Goal: Contribute content: Contribute content

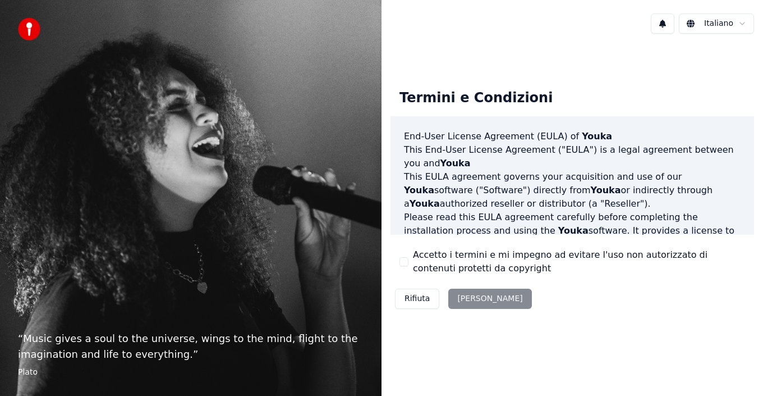
click at [473, 300] on div "Rifiuta Accetta" at bounding box center [464, 298] width 146 height 29
click at [405, 263] on button "Accetto i termini e mi impegno ad evitare l'uso non autorizzato di contenuti pr…" at bounding box center [404, 261] width 9 height 9
click at [456, 294] on button "Accetta" at bounding box center [489, 299] width 83 height 20
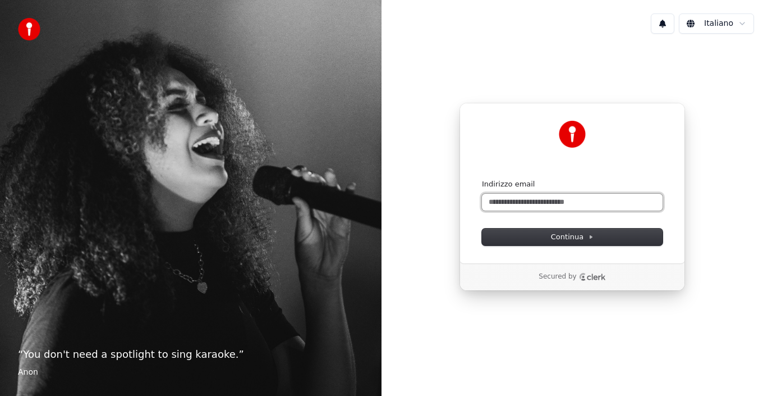
click at [547, 202] on input "Indirizzo email" at bounding box center [572, 202] width 181 height 17
drag, startPoint x: 524, startPoint y: 202, endPoint x: 530, endPoint y: 202, distance: 6.7
click at [526, 202] on input "**********" at bounding box center [572, 202] width 181 height 17
click at [523, 201] on input "**********" at bounding box center [572, 202] width 181 height 17
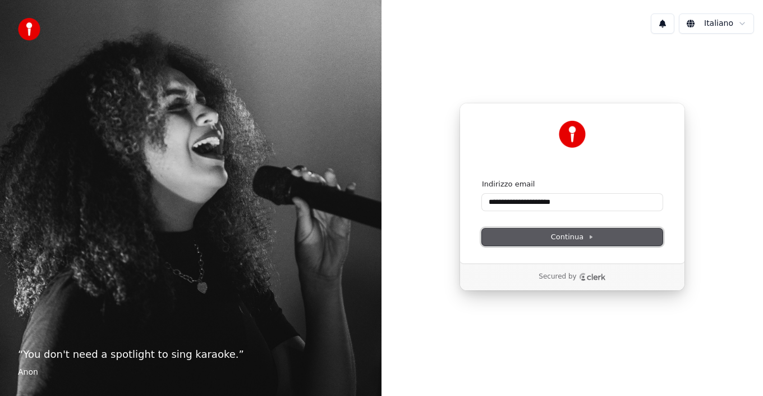
click at [595, 236] on button "Continua" at bounding box center [572, 236] width 181 height 17
type input "**********"
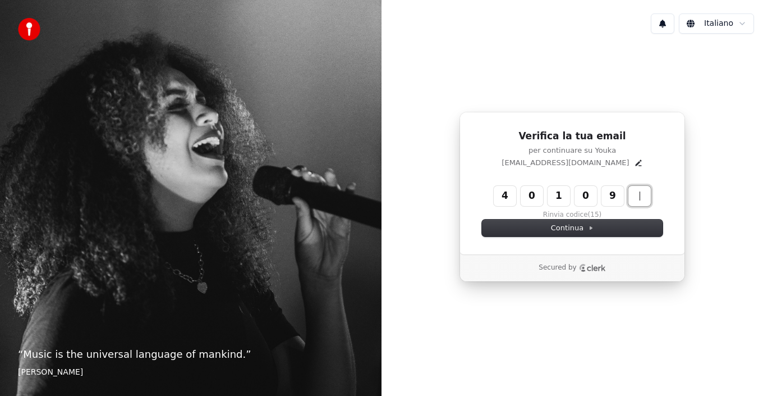
type input "******"
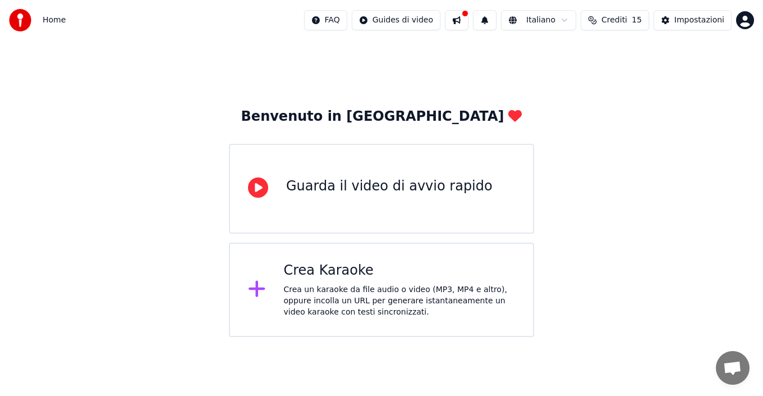
click at [294, 283] on div "Crea Karaoke Crea un karaoke da file audio o video (MP3, MP4 e altro), oppure i…" at bounding box center [400, 290] width 232 height 56
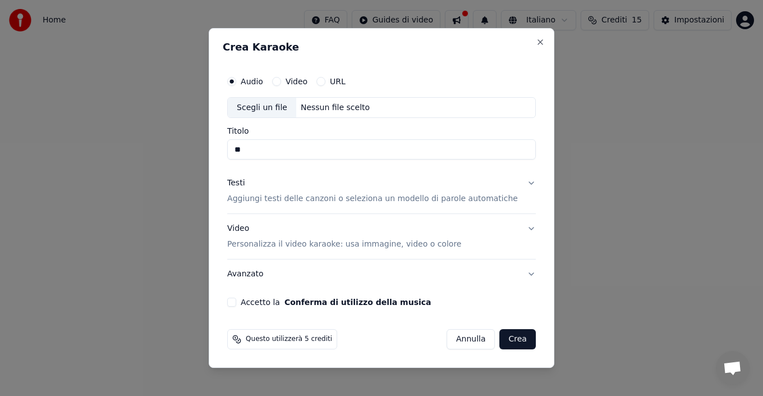
type input "*"
click at [283, 107] on div "Scegli un file" at bounding box center [262, 108] width 68 height 20
type input "**********"
click at [519, 184] on button "Testi Aggiungi testi delle canzoni o seleziona un modello di parole automatiche" at bounding box center [381, 191] width 309 height 45
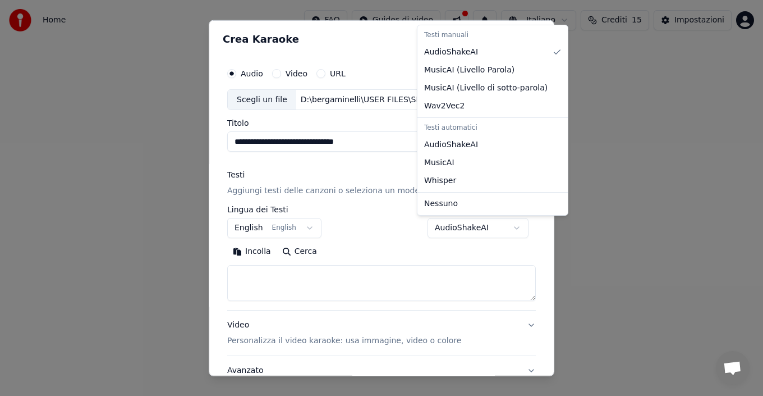
click at [502, 226] on body "**********" at bounding box center [381, 168] width 763 height 337
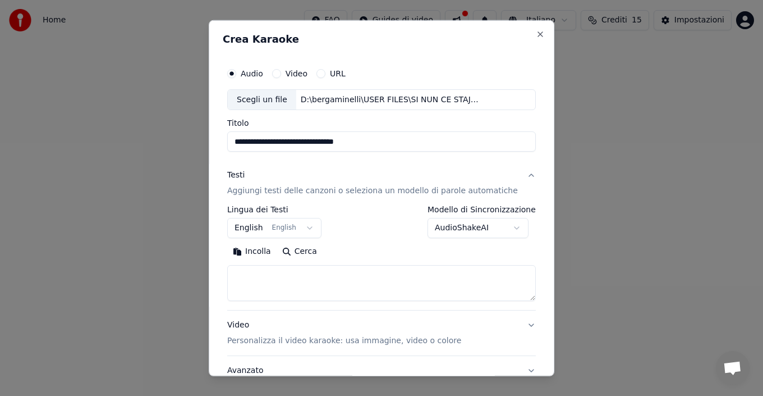
click at [507, 226] on body "**********" at bounding box center [381, 168] width 763 height 337
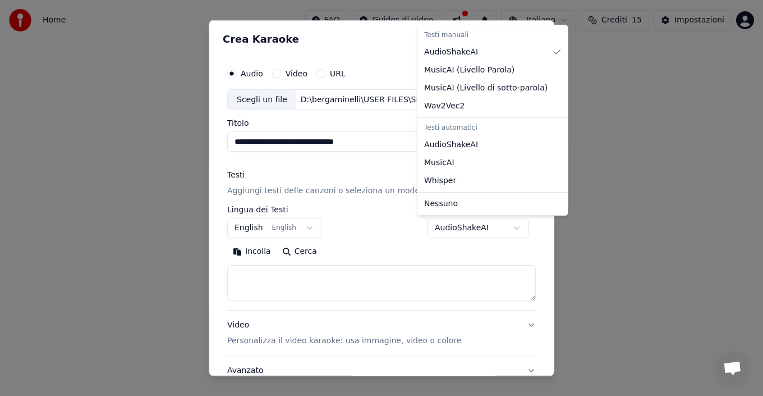
click at [312, 228] on body "**********" at bounding box center [381, 168] width 763 height 337
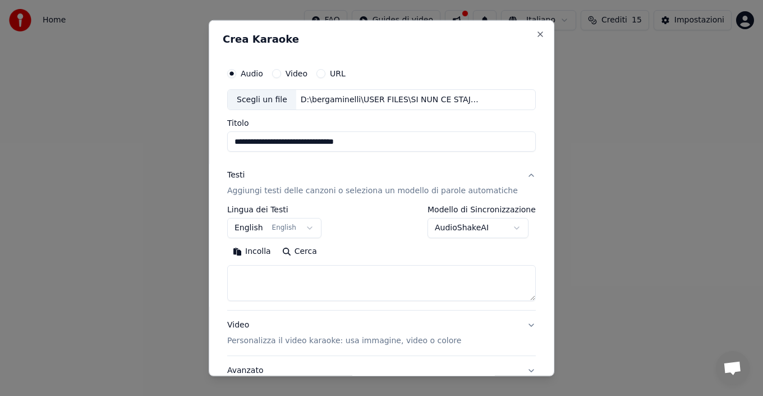
click at [313, 229] on button "English English" at bounding box center [274, 228] width 94 height 20
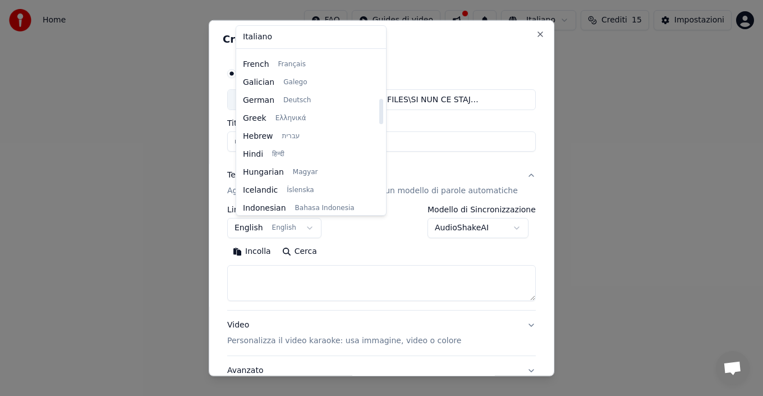
scroll to position [300, 0]
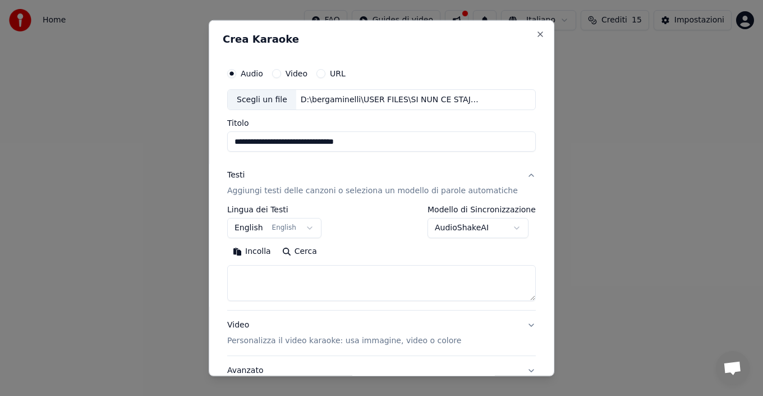
click at [376, 241] on body "**********" at bounding box center [381, 168] width 763 height 337
click at [258, 251] on button "Incolla" at bounding box center [251, 251] width 49 height 18
type textarea "**********"
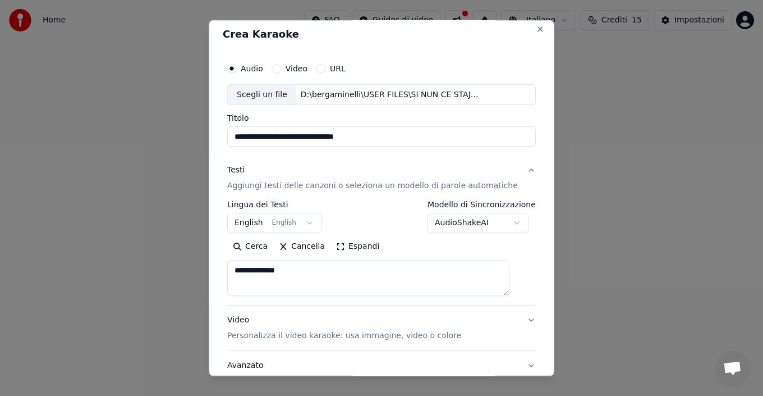
scroll to position [0, 0]
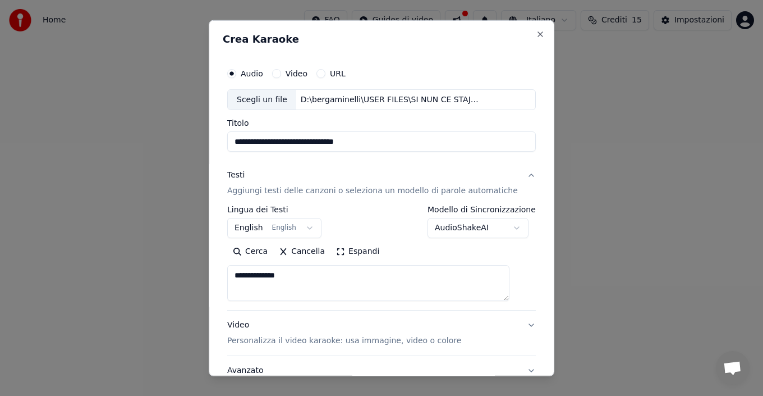
click at [409, 286] on textarea "**********" at bounding box center [368, 283] width 282 height 36
click at [312, 273] on textarea "**********" at bounding box center [368, 283] width 282 height 36
click at [344, 253] on button "Espandi" at bounding box center [358, 251] width 54 height 18
click at [344, 253] on button "Riduci" at bounding box center [355, 251] width 48 height 18
click at [415, 341] on p "Personalizza il video karaoke: usa immagine, video o colore" at bounding box center [344, 340] width 234 height 11
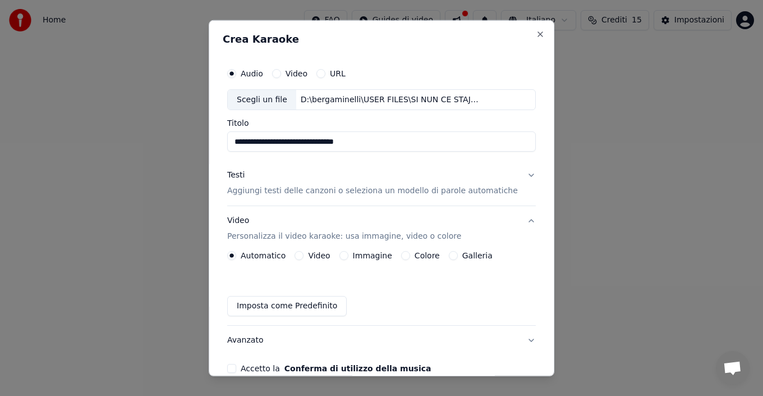
click at [304, 257] on button "Video" at bounding box center [299, 255] width 9 height 9
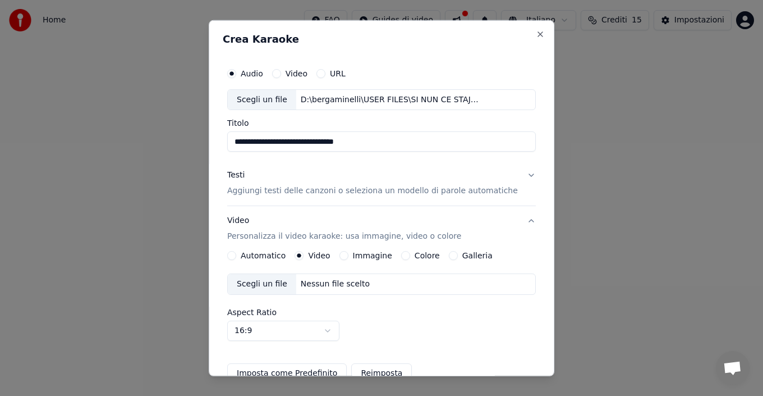
click at [326, 69] on button "URL" at bounding box center [321, 72] width 9 height 9
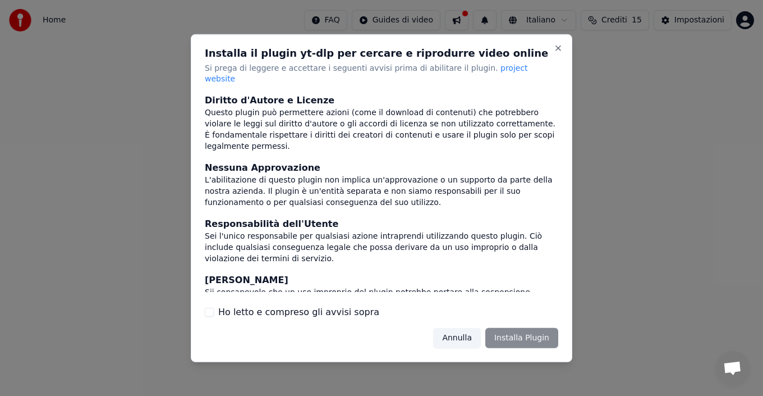
scroll to position [96, 0]
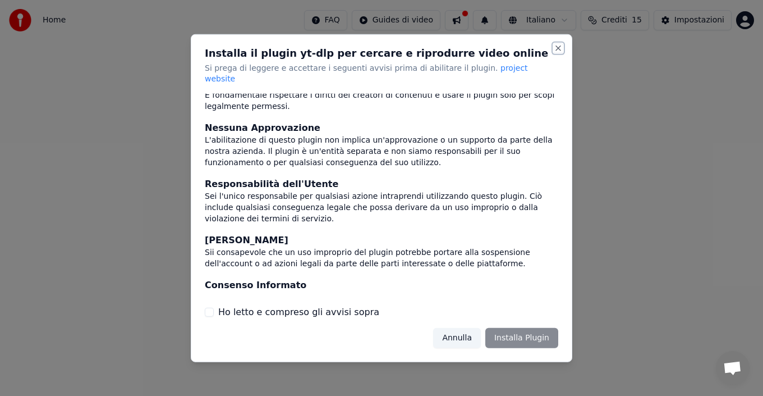
click at [555, 52] on button "Close" at bounding box center [558, 47] width 9 height 9
click at [557, 52] on button "Close" at bounding box center [558, 47] width 9 height 9
click at [470, 331] on button "Annulla" at bounding box center [457, 338] width 48 height 20
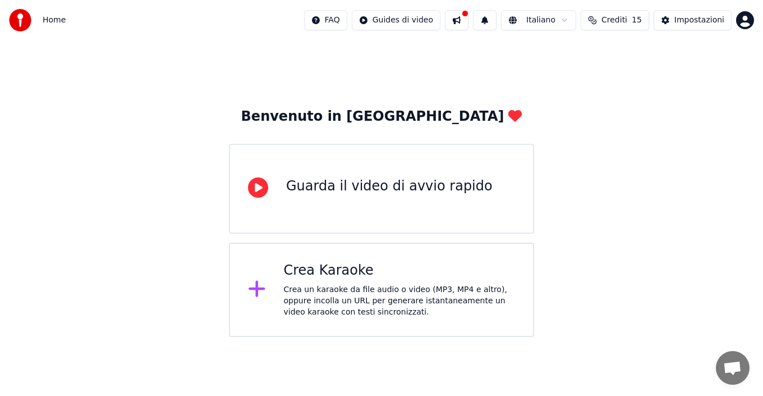
click at [311, 281] on div "Crea Karaoke Crea un karaoke da file audio o video (MP3, MP4 e altro), oppure i…" at bounding box center [400, 290] width 232 height 56
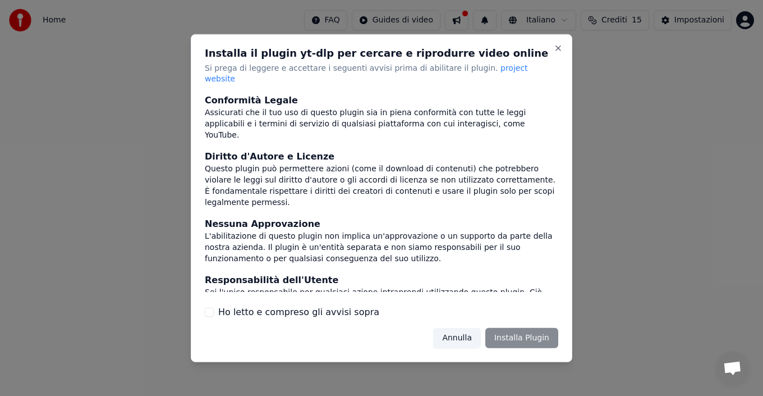
click at [210, 308] on button "Ho letto e compreso gli avvisi sopra" at bounding box center [209, 312] width 9 height 9
click at [496, 329] on button "Installa Plugin" at bounding box center [522, 338] width 73 height 20
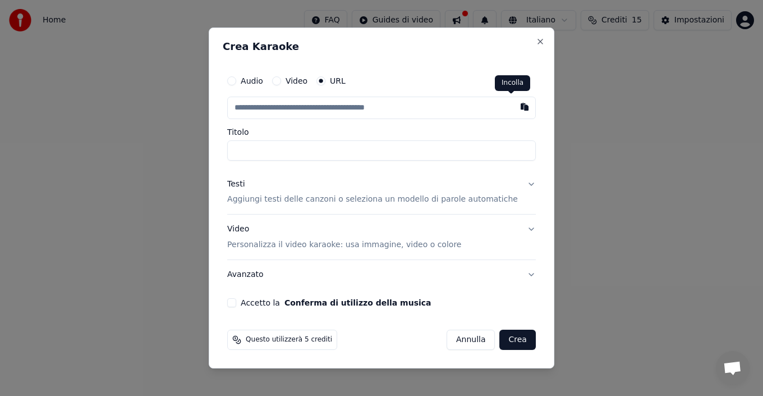
click at [514, 110] on button "button" at bounding box center [525, 107] width 22 height 20
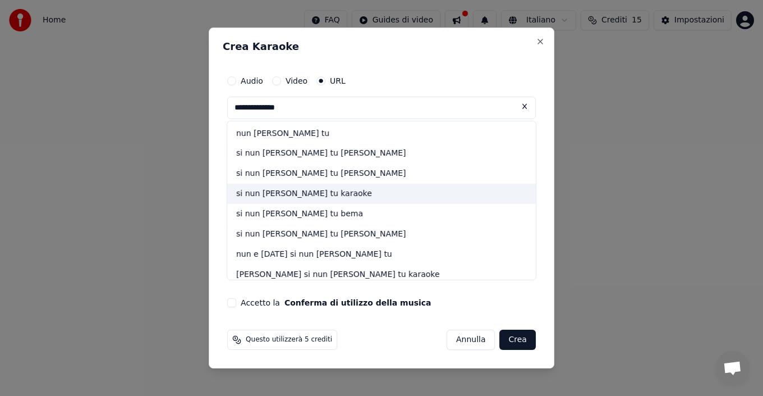
click at [309, 194] on div "si nun [PERSON_NAME] tu karaoke" at bounding box center [381, 194] width 309 height 20
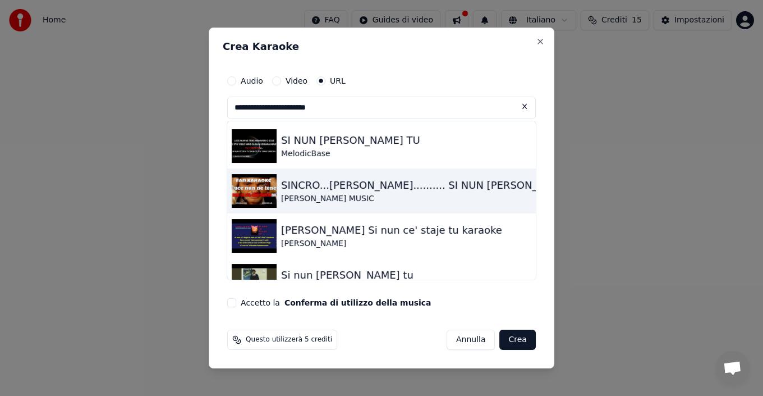
click at [298, 182] on div "SINCRO...[PERSON_NAME].......... SI NUN [PERSON_NAME] TU" at bounding box center [434, 185] width 306 height 16
type input "**********"
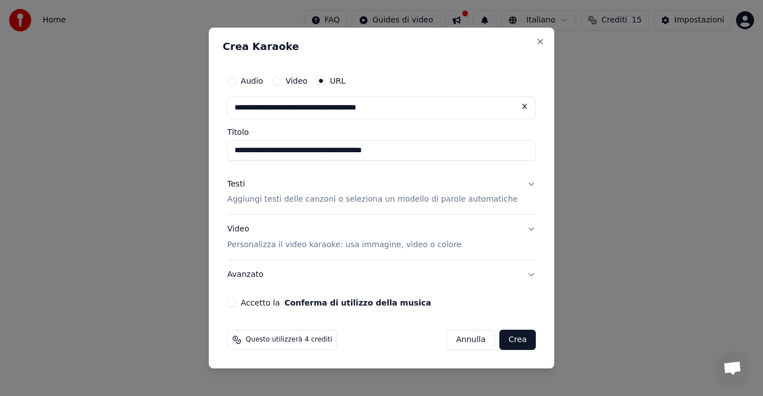
click at [236, 80] on button "Audio" at bounding box center [231, 80] width 9 height 9
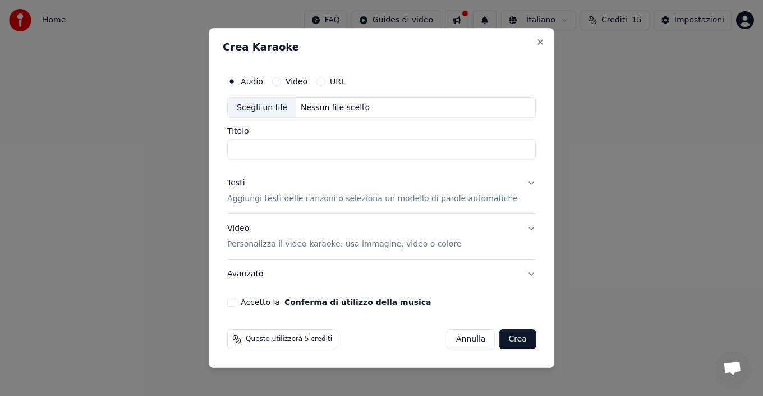
click at [280, 108] on div "Scegli un file" at bounding box center [262, 108] width 68 height 20
type input "**********"
click at [281, 80] on button "Video" at bounding box center [276, 81] width 9 height 9
click at [337, 81] on div "URL" at bounding box center [331, 81] width 29 height 9
click at [326, 82] on button "URL" at bounding box center [321, 81] width 9 height 9
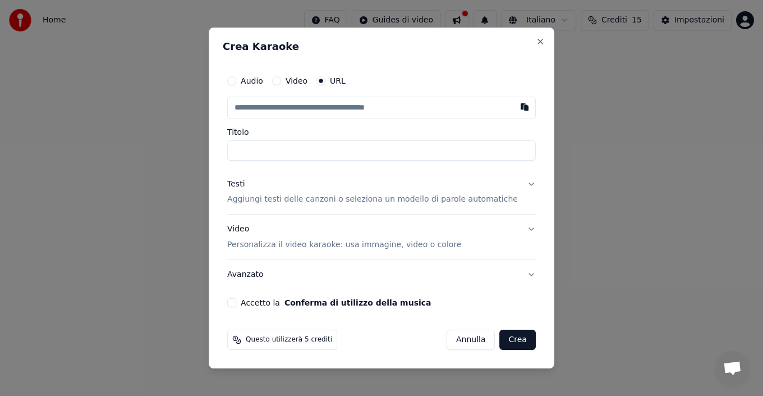
click at [281, 81] on button "Video" at bounding box center [276, 80] width 9 height 9
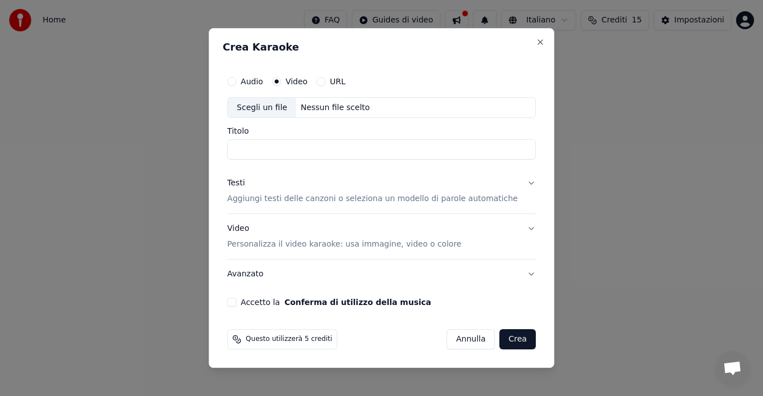
click at [236, 84] on button "Audio" at bounding box center [231, 81] width 9 height 9
click at [516, 230] on button "Video Personalizza il video karaoke: usa immagine, video o colore" at bounding box center [381, 236] width 309 height 45
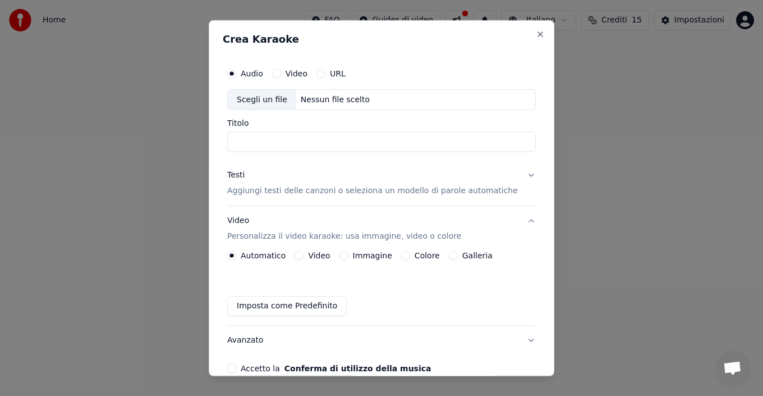
click at [304, 256] on button "Video" at bounding box center [299, 255] width 9 height 9
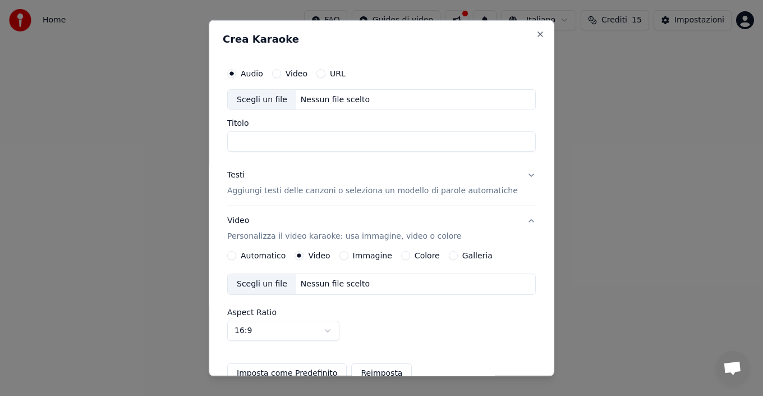
click at [347, 254] on button "Immagine" at bounding box center [344, 255] width 9 height 9
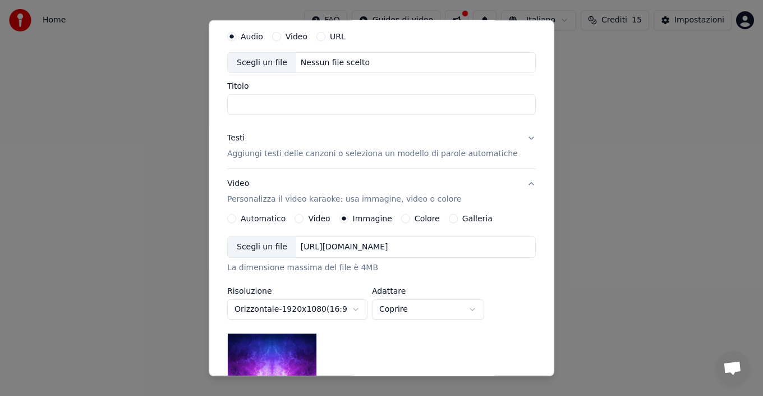
scroll to position [56, 0]
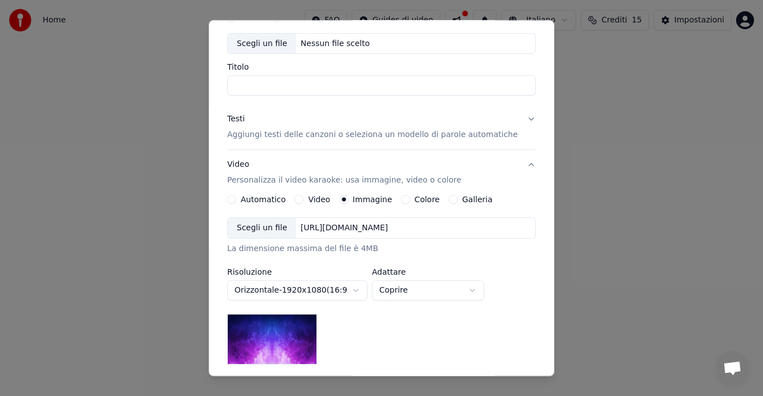
click at [411, 202] on div "Colore" at bounding box center [420, 199] width 39 height 9
click at [407, 201] on button "Colore" at bounding box center [405, 199] width 9 height 9
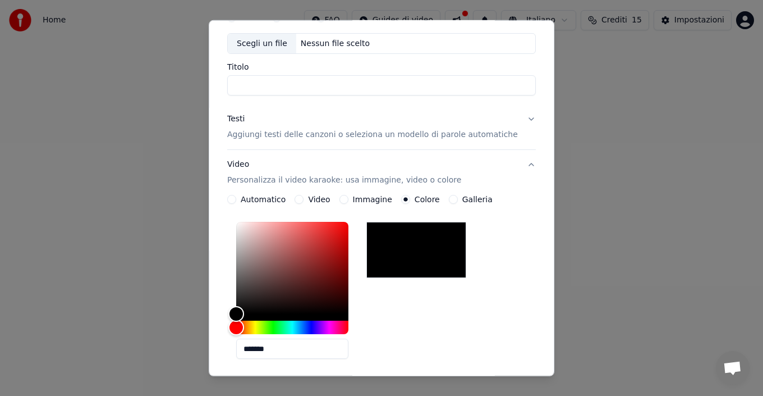
click at [455, 200] on button "Galleria" at bounding box center [453, 199] width 9 height 9
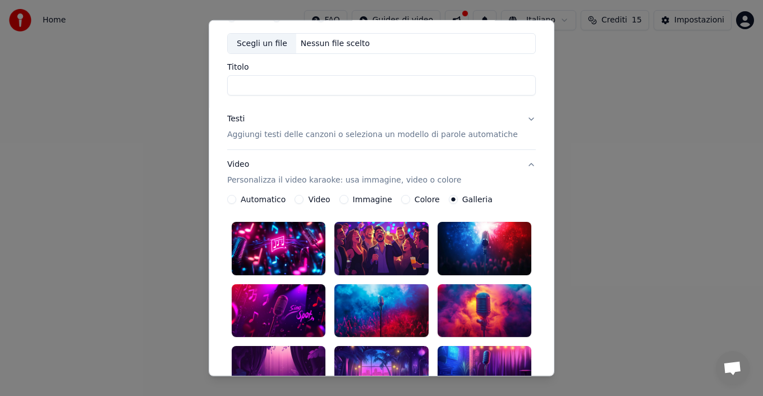
click at [268, 257] on div at bounding box center [279, 248] width 94 height 53
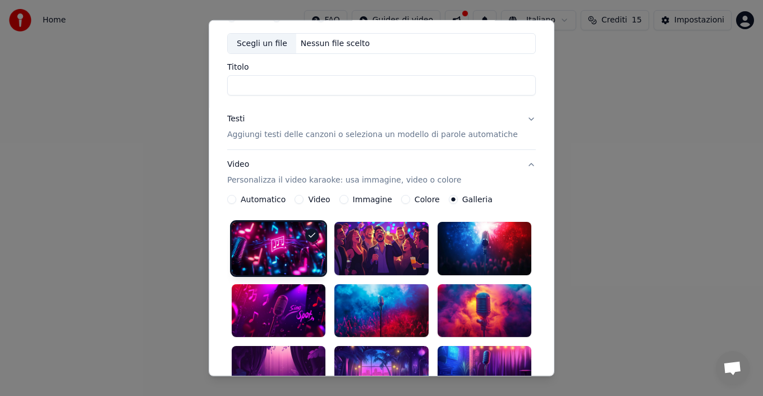
click at [400, 239] on div at bounding box center [382, 248] width 94 height 53
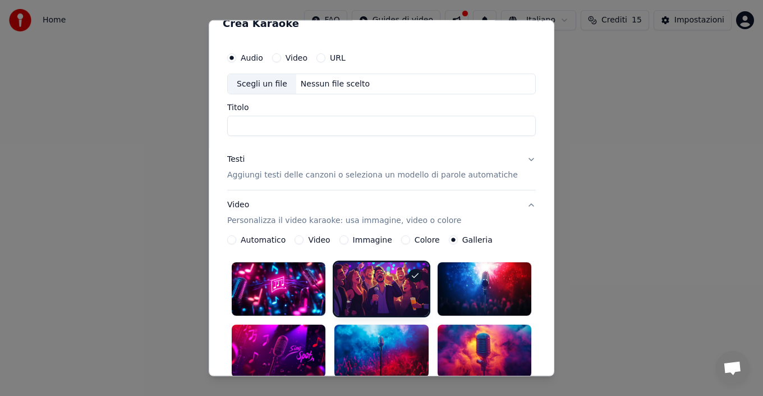
scroll to position [0, 0]
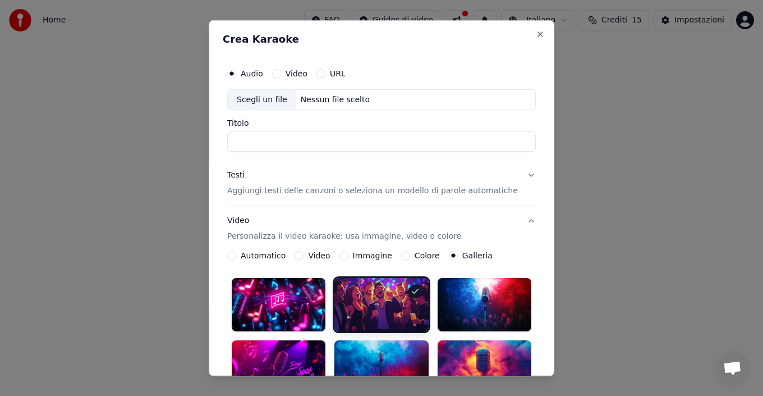
click at [310, 195] on p "Aggiungi testi delle canzoni o seleziona un modello di parole automatiche" at bounding box center [372, 190] width 291 height 11
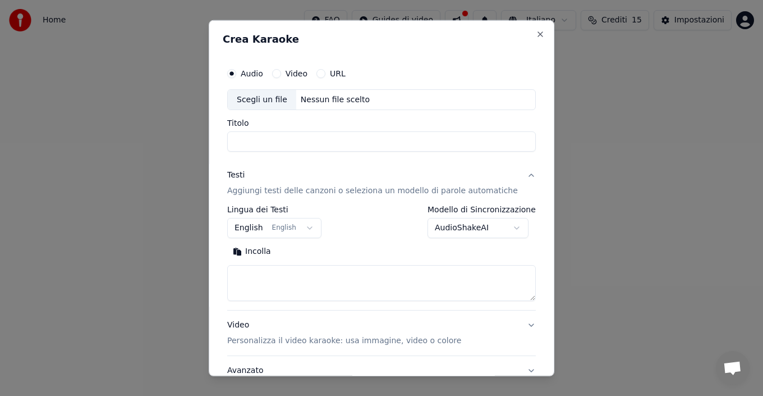
click at [267, 251] on button "Incolla" at bounding box center [251, 251] width 49 height 18
click at [281, 284] on textarea at bounding box center [368, 283] width 282 height 36
click at [285, 277] on textarea at bounding box center [368, 283] width 282 height 36
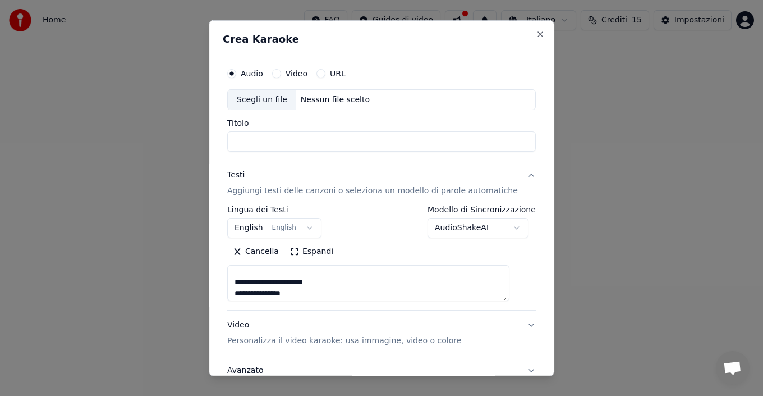
click at [257, 271] on textarea at bounding box center [368, 283] width 282 height 36
click at [314, 276] on textarea at bounding box center [368, 283] width 282 height 36
click at [306, 293] on textarea at bounding box center [368, 283] width 282 height 36
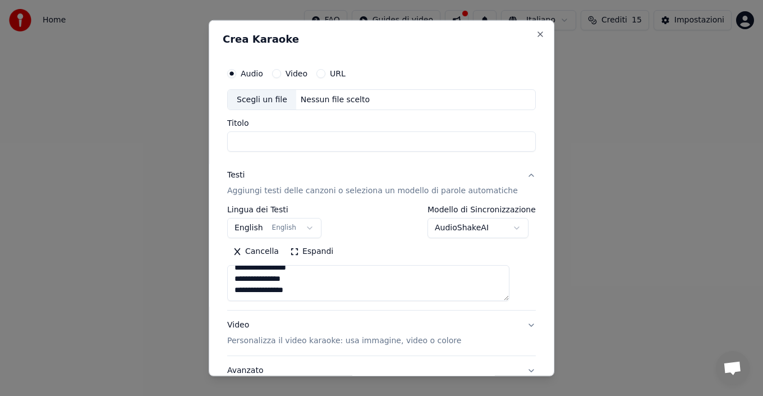
click at [261, 297] on textarea at bounding box center [368, 283] width 282 height 36
click at [312, 292] on textarea at bounding box center [368, 283] width 282 height 36
click at [300, 251] on button "Espandi" at bounding box center [312, 251] width 54 height 18
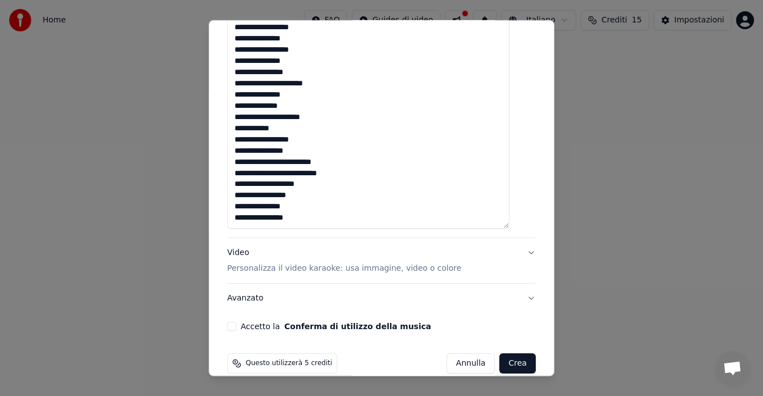
scroll to position [802, 0]
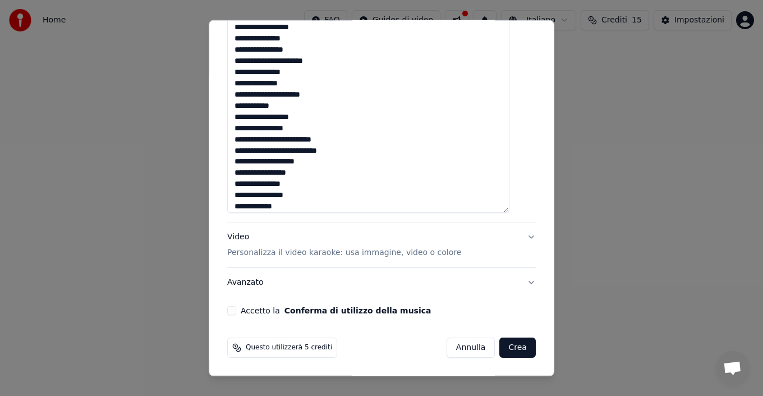
scroll to position [19, 0]
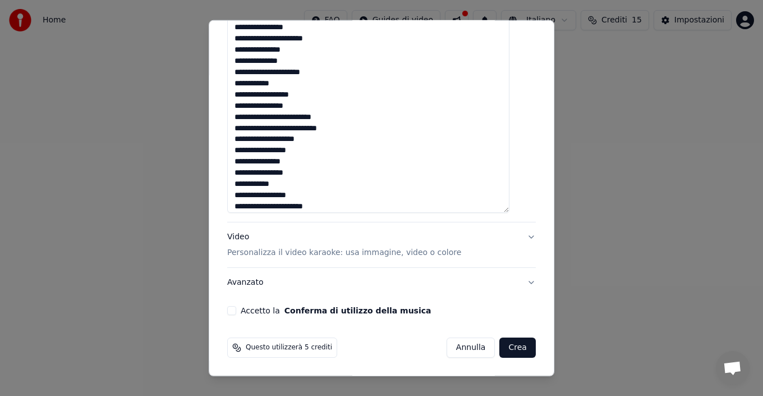
scroll to position [42, 0]
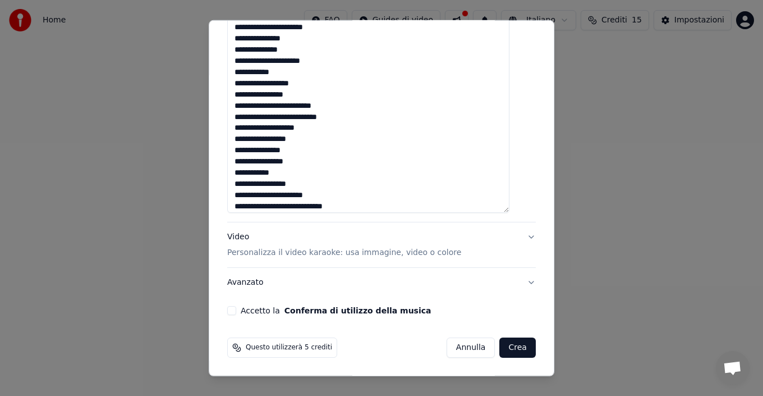
scroll to position [53, 0]
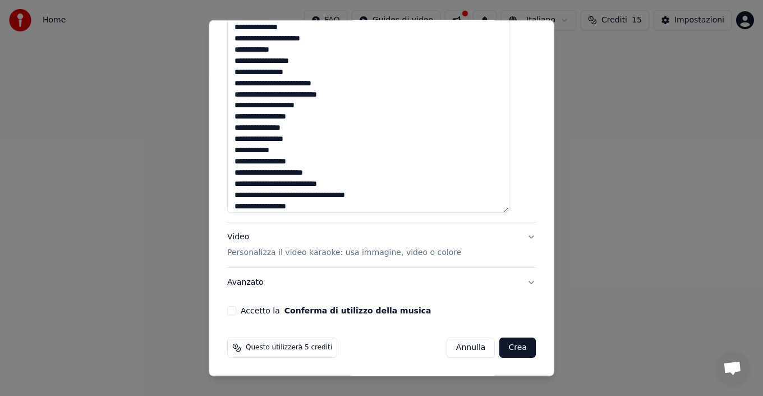
scroll to position [75, 0]
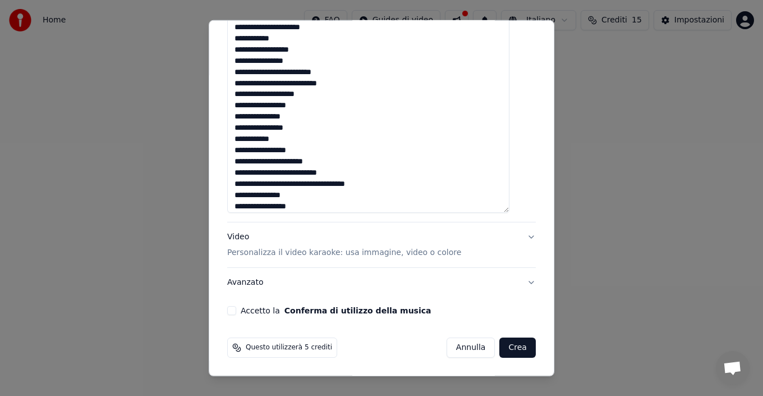
type textarea "**********"
click at [403, 258] on p "Personalizza il video karaoke: usa immagine, video o colore" at bounding box center [344, 252] width 234 height 11
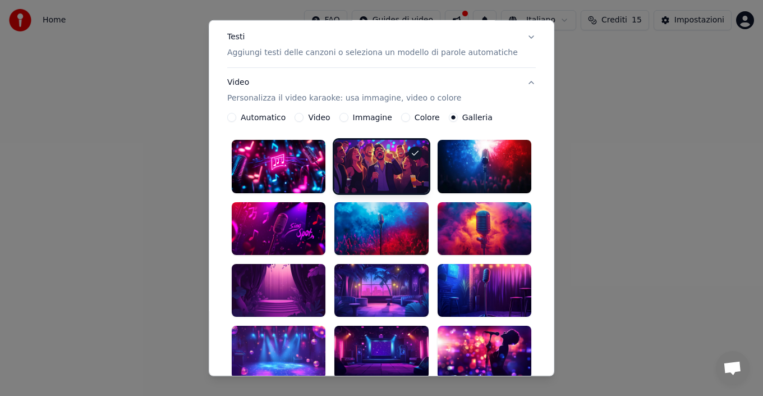
scroll to position [107, 0]
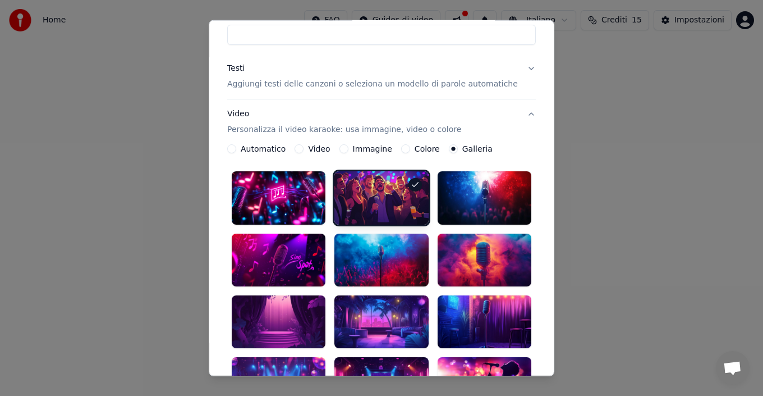
drag, startPoint x: 473, startPoint y: 193, endPoint x: 470, endPoint y: 198, distance: 6.5
click at [473, 193] on div at bounding box center [485, 197] width 94 height 53
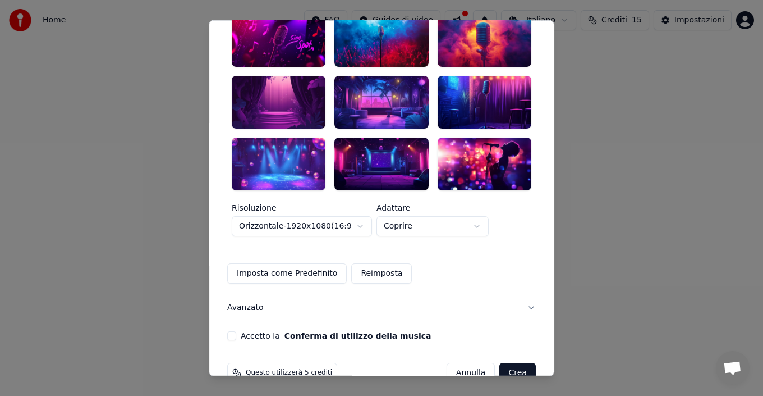
scroll to position [331, 0]
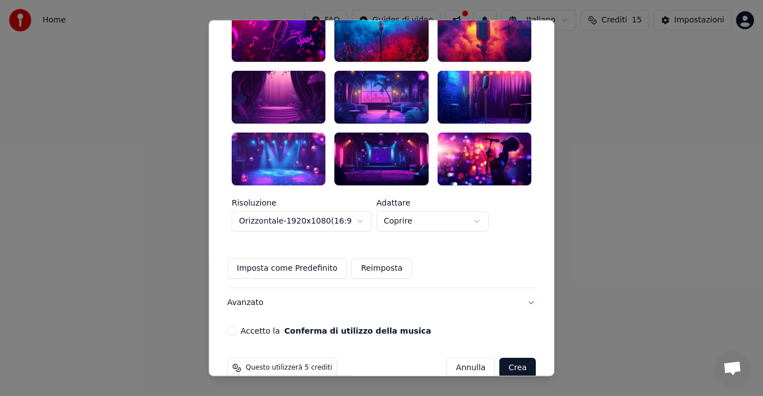
click at [500, 358] on button "Crea" at bounding box center [518, 368] width 36 height 20
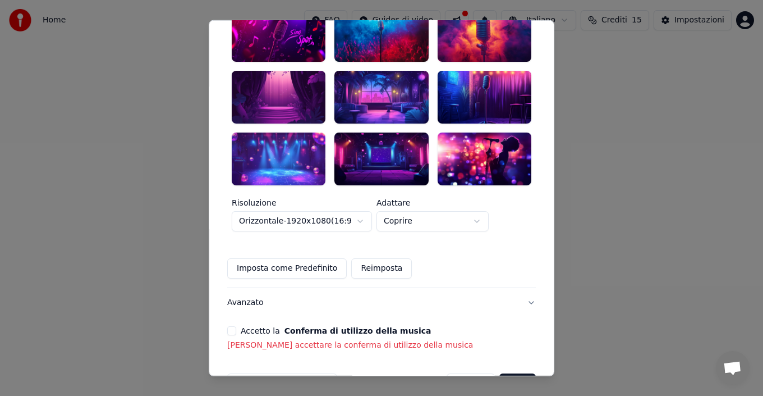
click at [236, 326] on button "Accetto la Conferma di utilizzo della musica" at bounding box center [231, 330] width 9 height 9
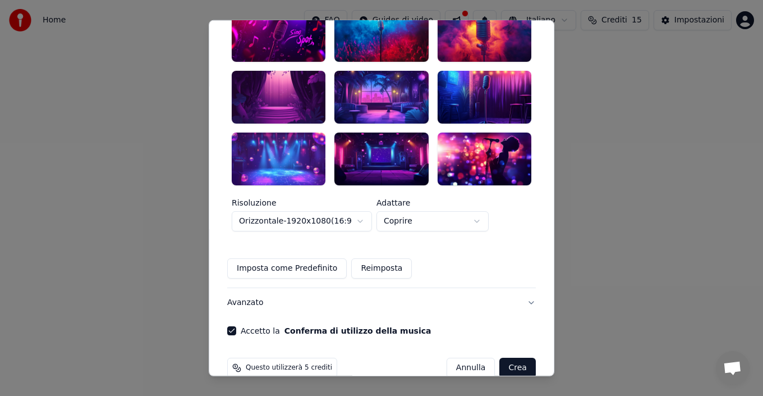
click at [500, 358] on button "Crea" at bounding box center [518, 368] width 36 height 20
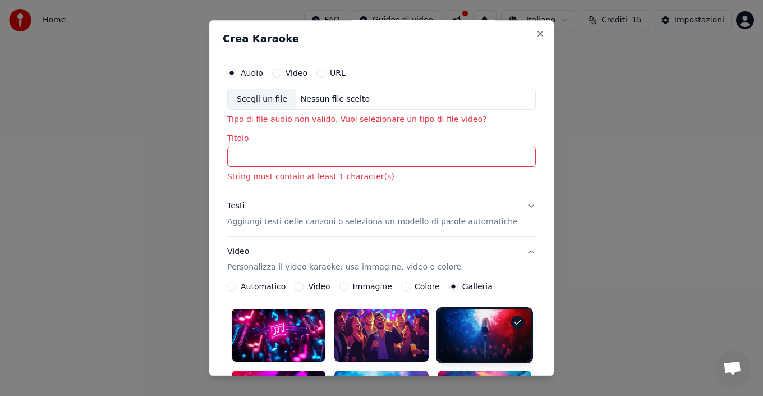
scroll to position [0, 0]
click at [345, 158] on input "Titolo" at bounding box center [381, 157] width 309 height 20
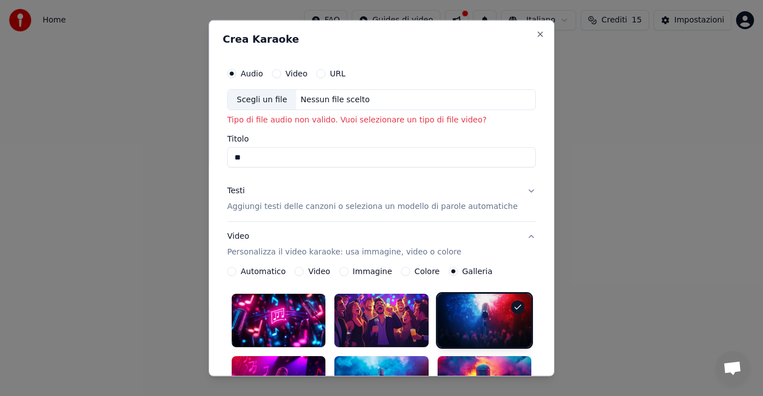
type input "*"
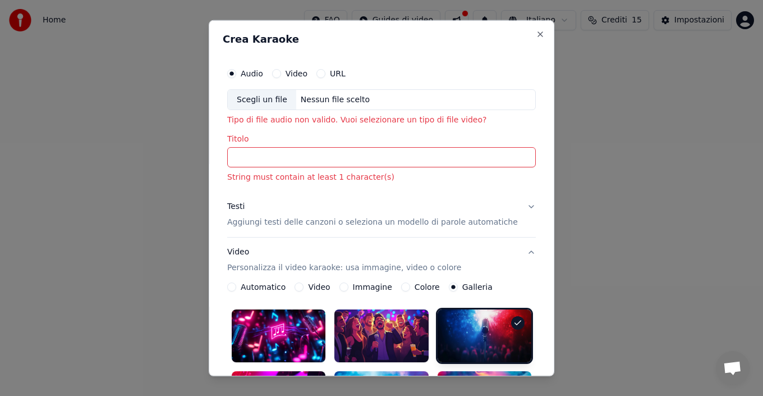
click at [280, 100] on div "Scegli un file" at bounding box center [262, 99] width 68 height 20
type input "**********"
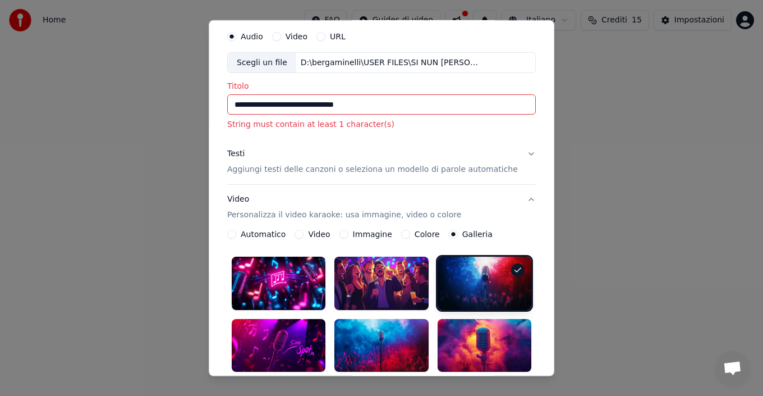
scroll to position [56, 0]
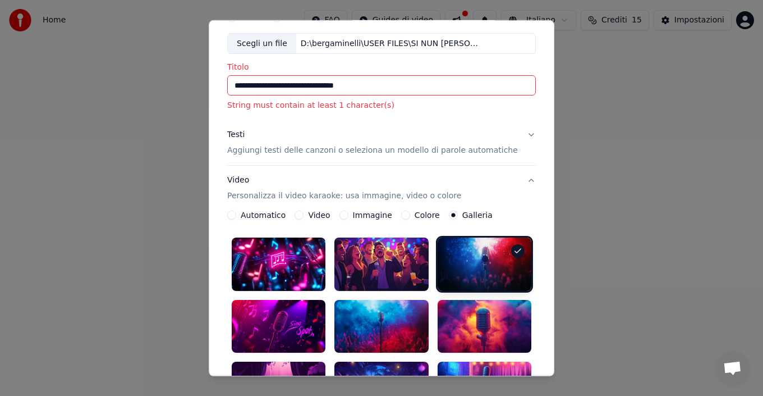
click at [293, 150] on p "Aggiungi testi delle canzoni o seleziona un modello di parole automatiche" at bounding box center [372, 150] width 291 height 11
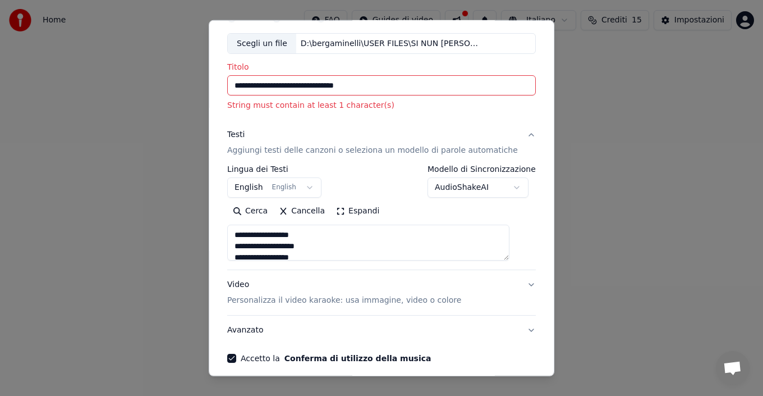
click at [345, 213] on button "Espandi" at bounding box center [358, 211] width 54 height 18
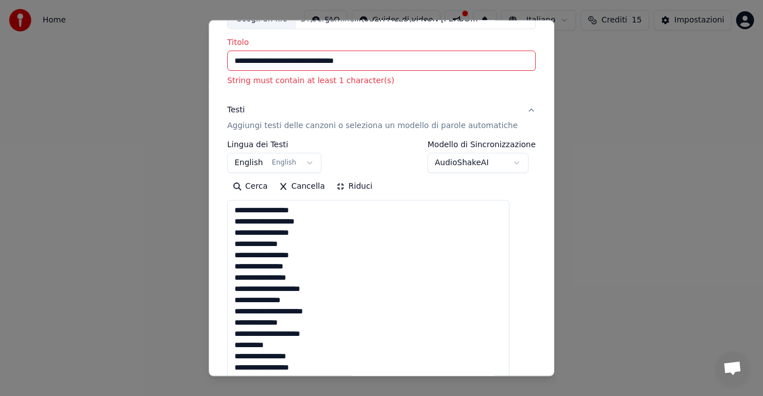
scroll to position [112, 0]
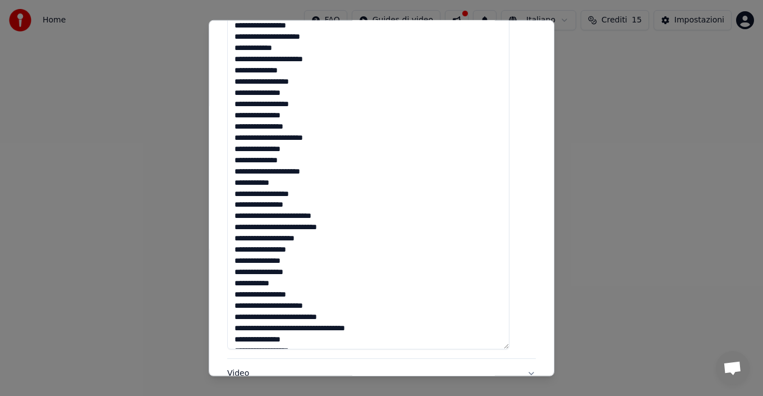
scroll to position [907, 0]
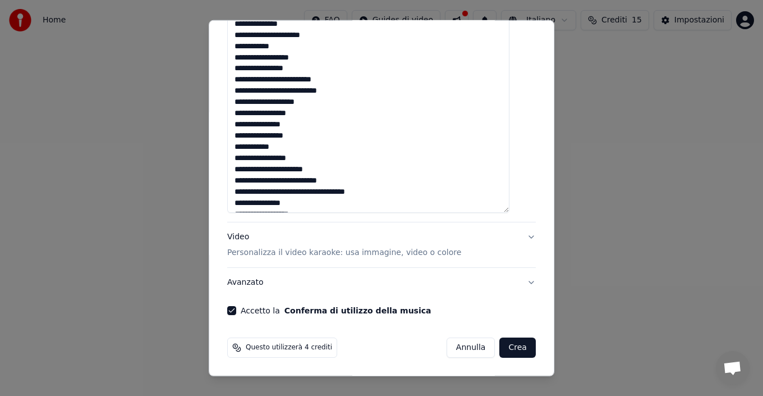
type textarea "**********"
click at [500, 343] on button "Crea" at bounding box center [518, 347] width 36 height 20
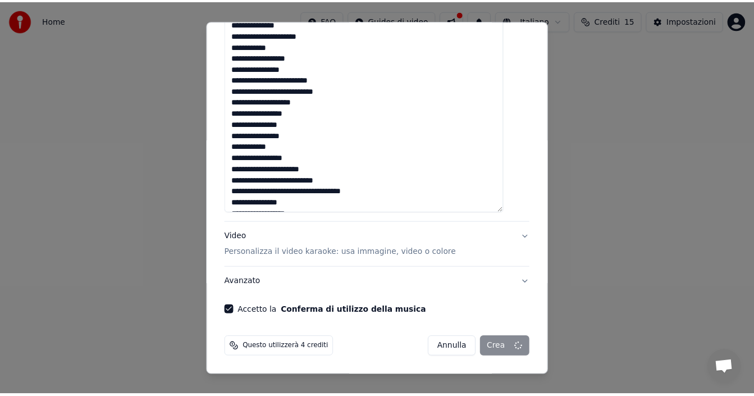
scroll to position [891, 0]
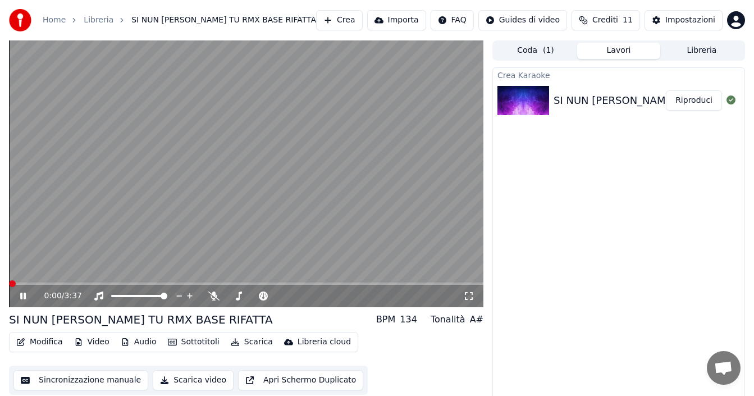
click at [9, 287] on span at bounding box center [12, 283] width 7 height 7
click at [30, 295] on icon at bounding box center [31, 295] width 26 height 9
click at [27, 296] on icon at bounding box center [31, 295] width 26 height 9
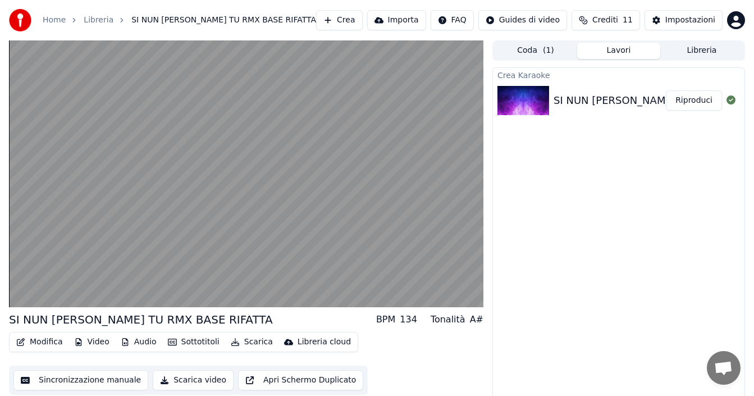
scroll to position [8, 0]
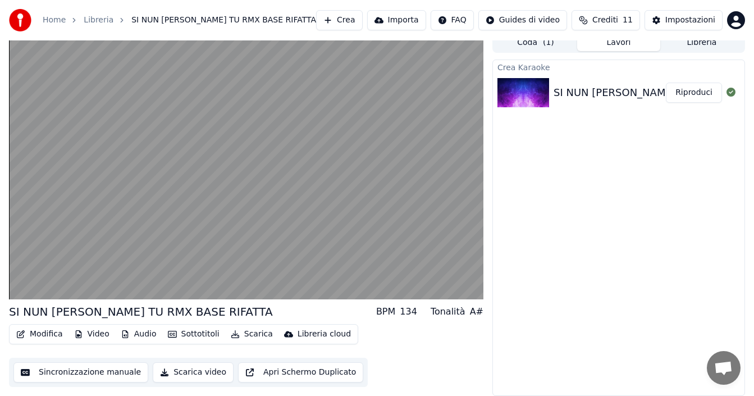
click at [112, 372] on button "Sincronizzazione manuale" at bounding box center [80, 372] width 135 height 20
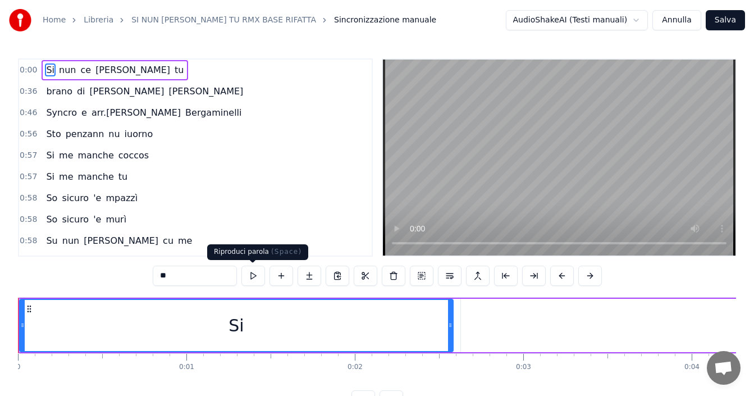
click at [257, 276] on button at bounding box center [253, 275] width 24 height 20
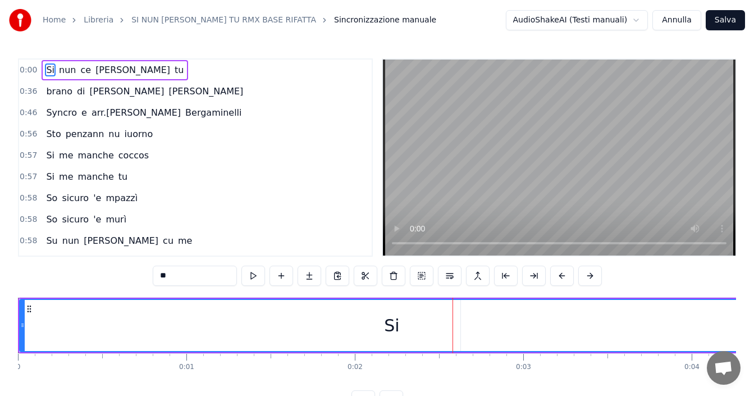
drag, startPoint x: 453, startPoint y: 328, endPoint x: 763, endPoint y: 327, distance: 309.8
click at [754, 327] on html "Home Libreria SI NUN [PERSON_NAME] TU RMX BASE RIFATTA Sincronizzazione manuale…" at bounding box center [377, 214] width 754 height 428
drag, startPoint x: 629, startPoint y: 347, endPoint x: 581, endPoint y: 351, distance: 48.4
click at [581, 351] on div "Si" at bounding box center [391, 325] width 745 height 53
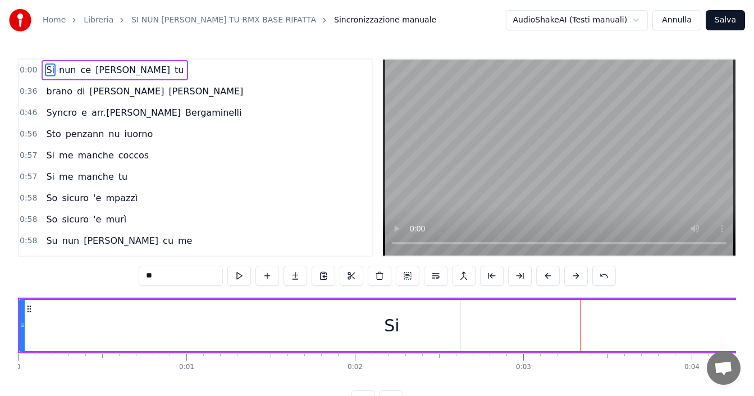
drag, startPoint x: 657, startPoint y: 331, endPoint x: 599, endPoint y: 338, distance: 58.2
click at [599, 338] on div "Si" at bounding box center [391, 325] width 743 height 51
drag, startPoint x: 393, startPoint y: 326, endPoint x: 155, endPoint y: 303, distance: 238.6
click at [277, 314] on div "Si" at bounding box center [391, 325] width 743 height 51
click at [42, 321] on div "Si" at bounding box center [391, 325] width 743 height 51
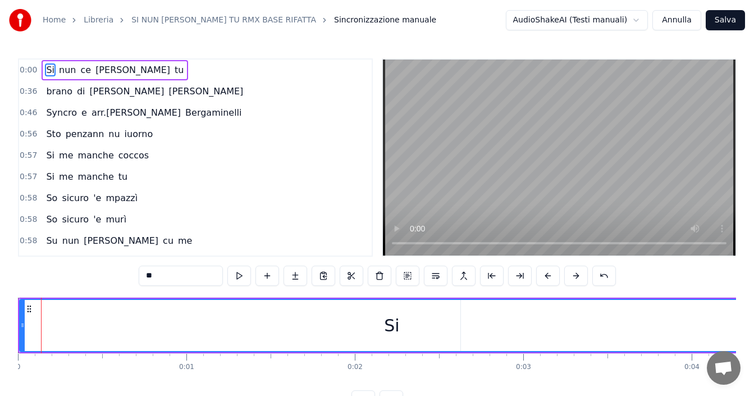
click at [390, 327] on div "Si" at bounding box center [391, 325] width 15 height 25
drag, startPoint x: 47, startPoint y: 72, endPoint x: 123, endPoint y: 79, distance: 76.6
click at [123, 79] on div "0:00 Si nun [PERSON_NAME] tu" at bounding box center [195, 69] width 352 height 21
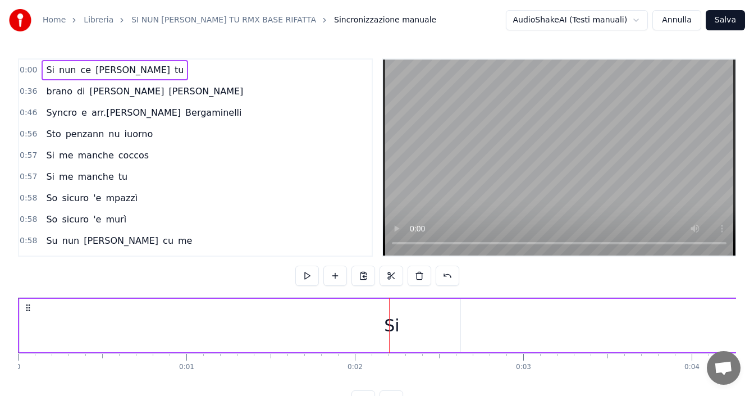
click at [48, 74] on span "Si" at bounding box center [50, 69] width 11 height 13
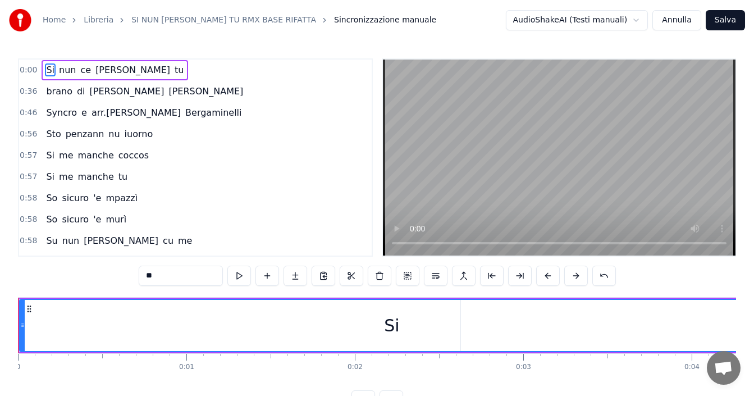
click at [60, 72] on span "nun" at bounding box center [67, 69] width 19 height 13
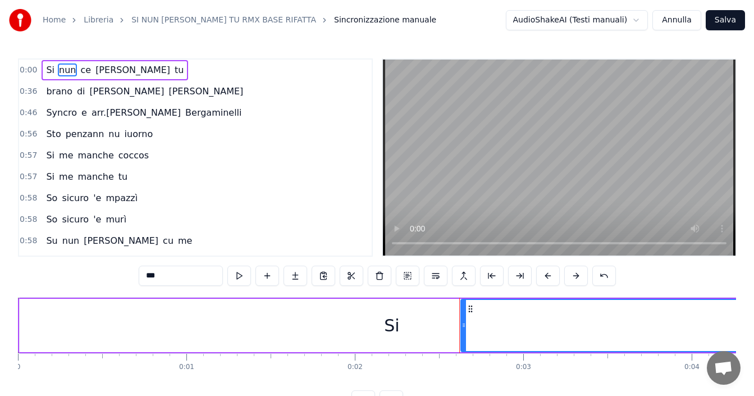
click at [80, 73] on span "ce" at bounding box center [85, 69] width 13 height 13
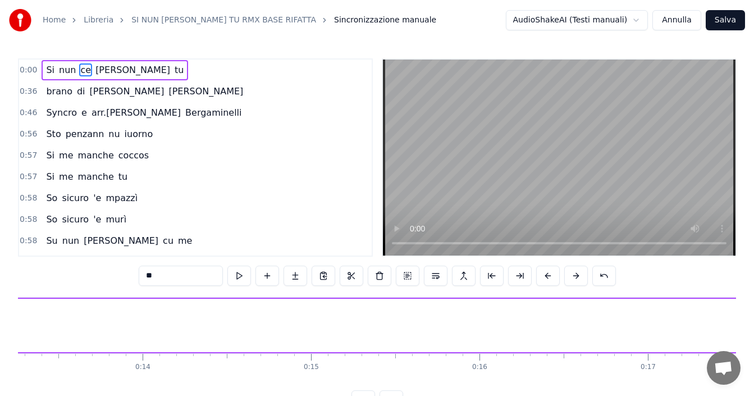
scroll to position [0, 2907]
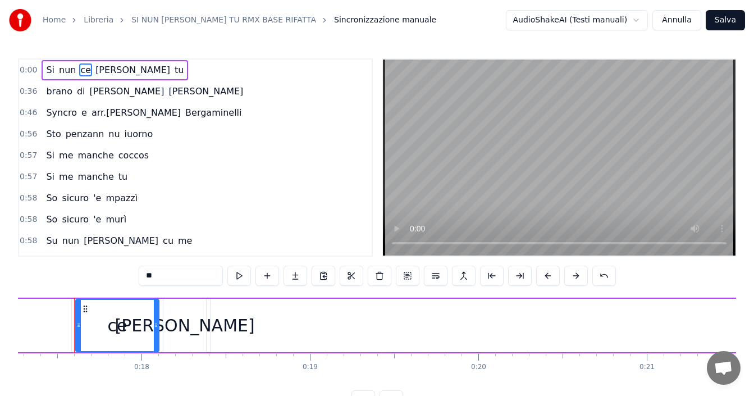
click at [94, 73] on span "[PERSON_NAME]" at bounding box center [132, 69] width 77 height 13
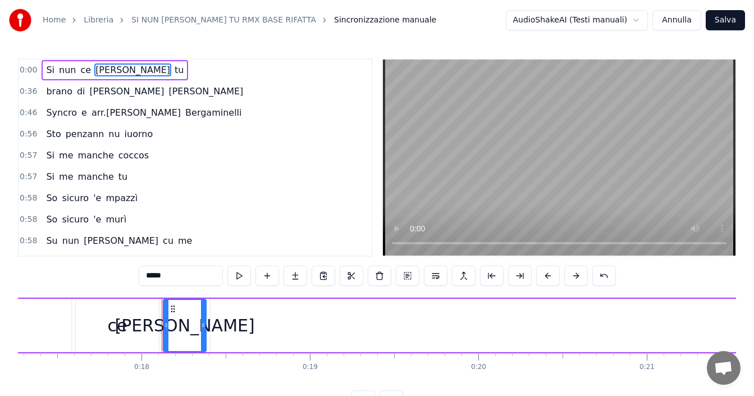
click at [173, 71] on span "tu" at bounding box center [178, 69] width 11 height 13
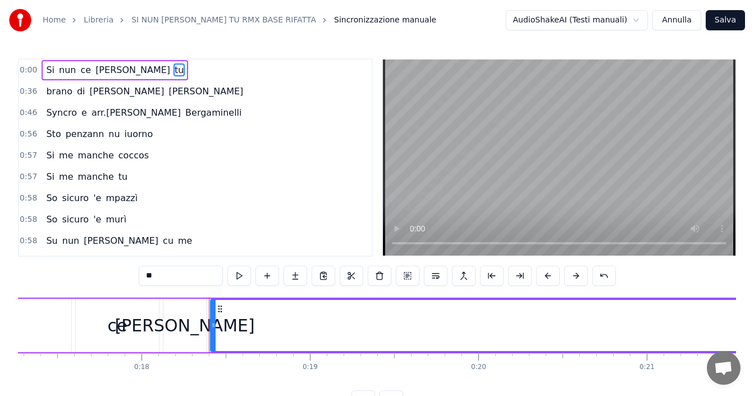
click at [52, 94] on span "brano" at bounding box center [59, 91] width 28 height 13
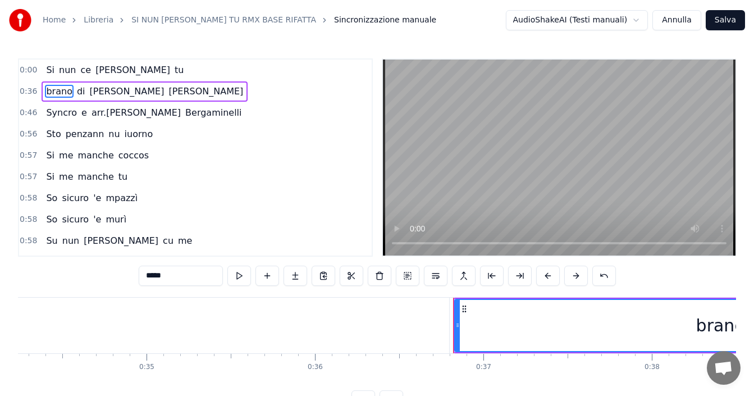
scroll to position [0, 6144]
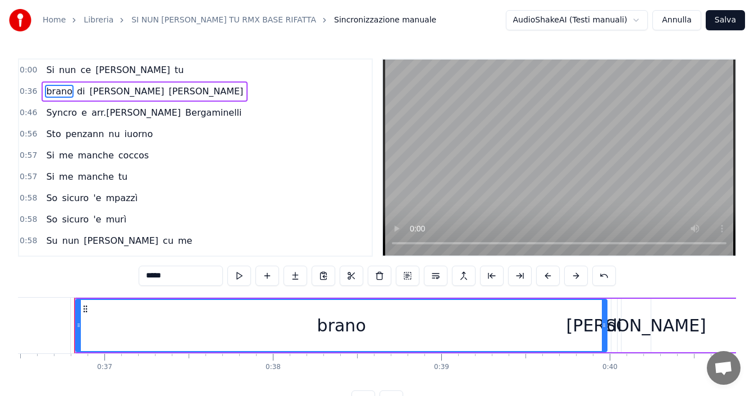
click at [76, 96] on span "di" at bounding box center [81, 91] width 11 height 13
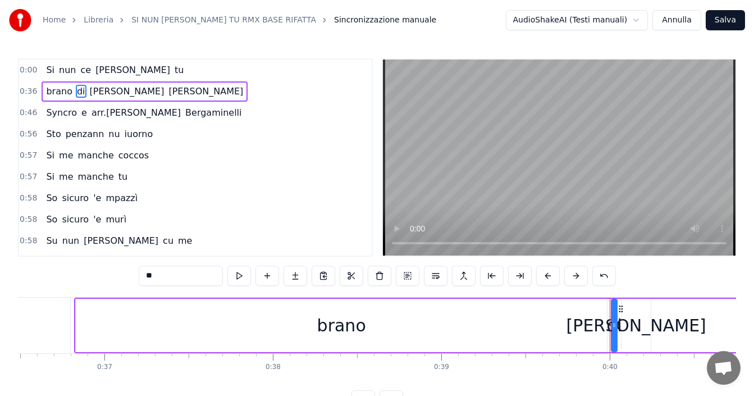
click at [95, 96] on span "[PERSON_NAME]" at bounding box center [127, 91] width 77 height 13
type input "****"
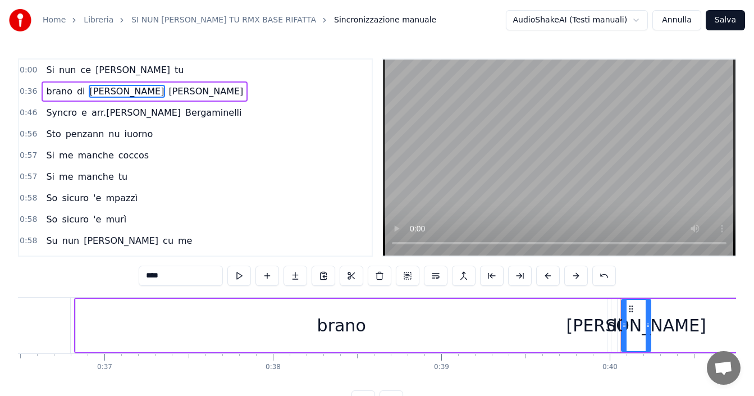
click at [111, 98] on div "brano di [PERSON_NAME]" at bounding box center [145, 91] width 206 height 20
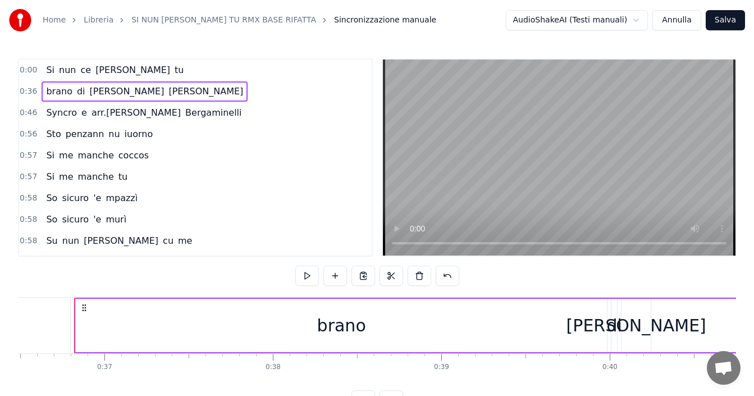
click at [56, 115] on span "Syncro" at bounding box center [61, 112] width 33 height 13
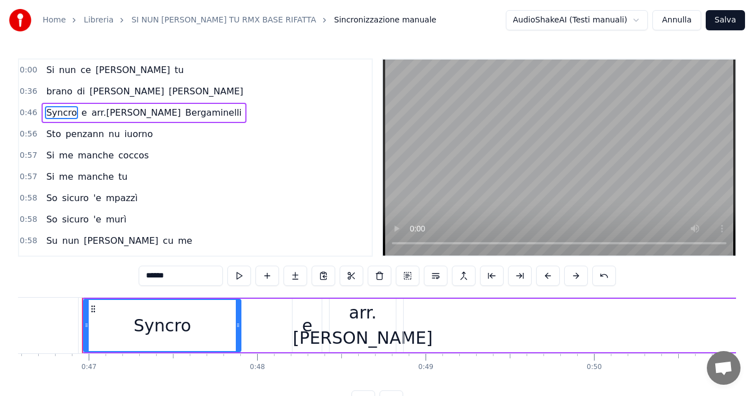
scroll to position [0, 7851]
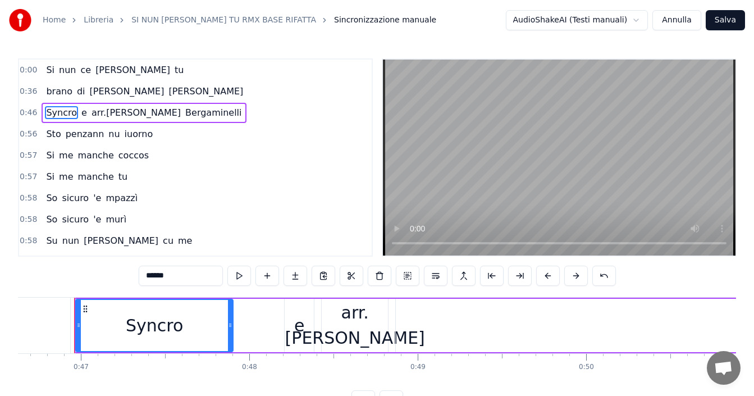
click at [80, 117] on span "e" at bounding box center [84, 112] width 8 height 13
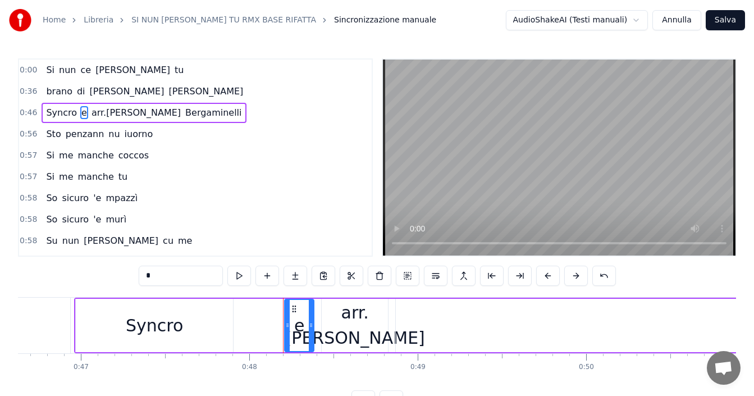
click at [90, 115] on span "arr.[PERSON_NAME]" at bounding box center [135, 112] width 91 height 13
type input "**********"
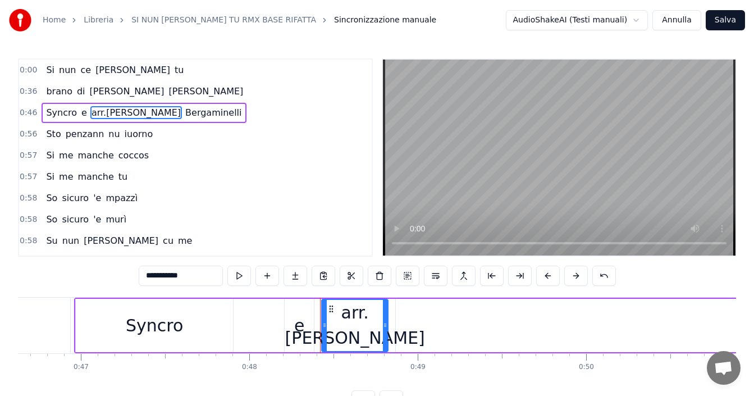
click at [143, 120] on div "Syncro e arr.[PERSON_NAME]" at bounding box center [144, 113] width 204 height 20
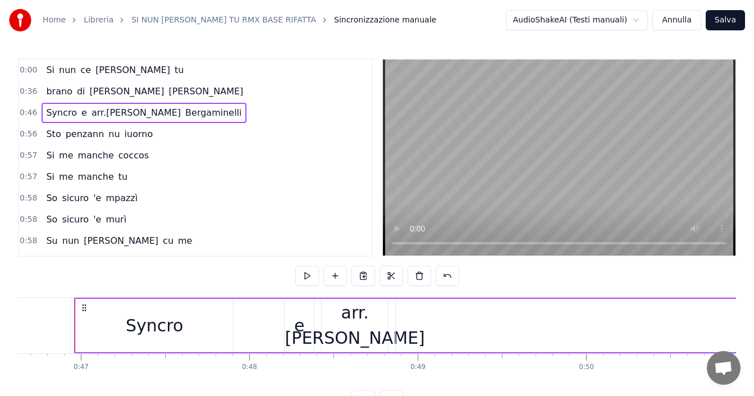
click at [184, 117] on span "Bergaminelli" at bounding box center [213, 112] width 58 height 13
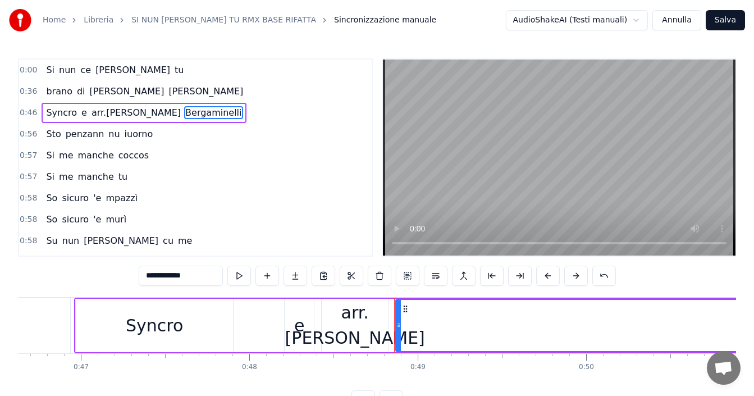
drag, startPoint x: 91, startPoint y: 113, endPoint x: 157, endPoint y: 117, distance: 65.8
click at [157, 117] on div "Syncro e arr.[PERSON_NAME]" at bounding box center [144, 113] width 204 height 20
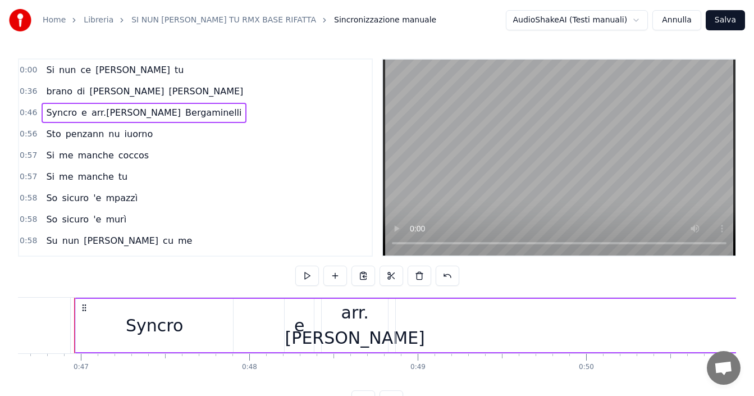
click at [184, 115] on span "Bergaminelli" at bounding box center [213, 112] width 58 height 13
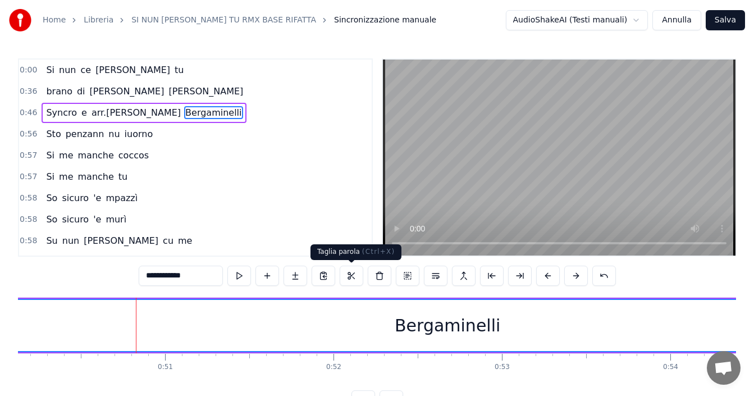
scroll to position [0, 8472]
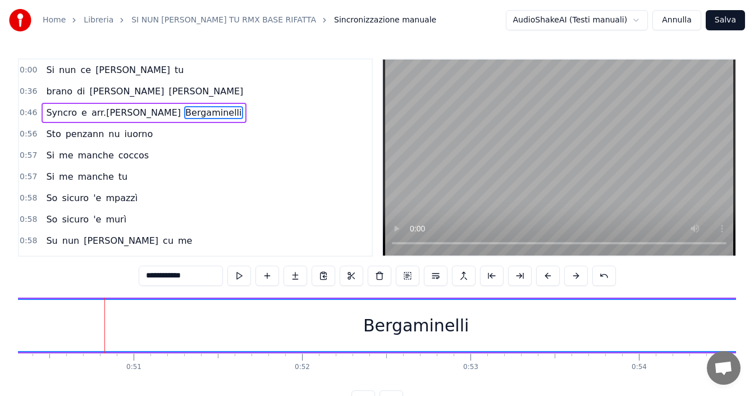
drag, startPoint x: 525, startPoint y: 323, endPoint x: 396, endPoint y: 325, distance: 129.1
click at [400, 327] on div "Bergaminelli" at bounding box center [415, 325] width 1281 height 51
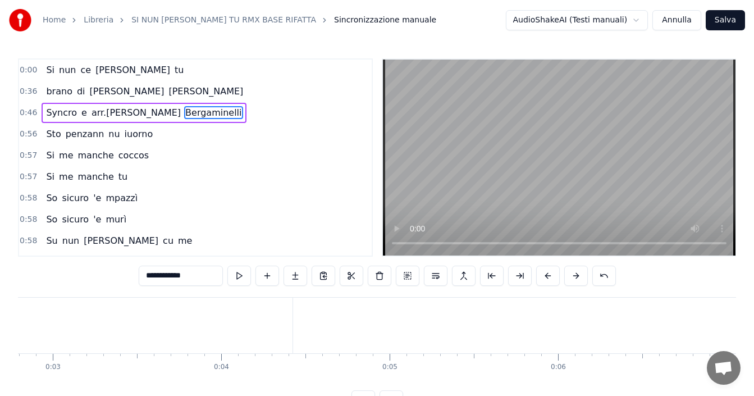
scroll to position [0, 0]
click at [20, 73] on span "0:00" at bounding box center [28, 70] width 17 height 11
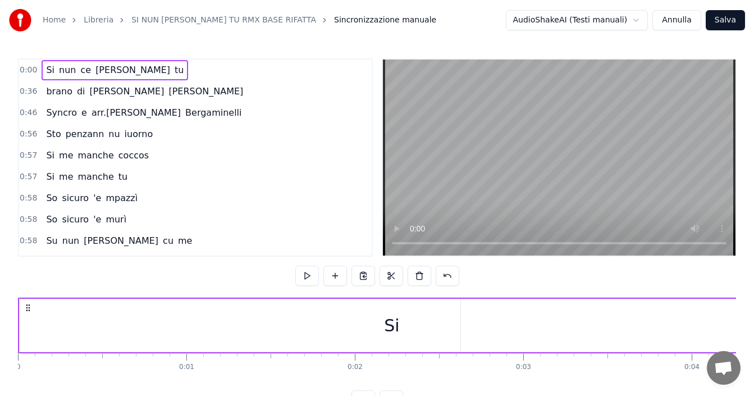
click at [347, 24] on span "Sincronizzazione manuale" at bounding box center [385, 20] width 102 height 11
click at [279, 182] on div "0:57 Si me manche tu" at bounding box center [195, 176] width 352 height 21
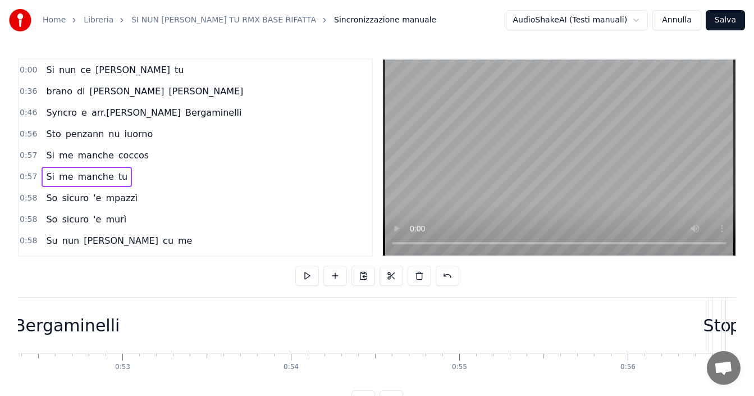
scroll to position [0, 9670]
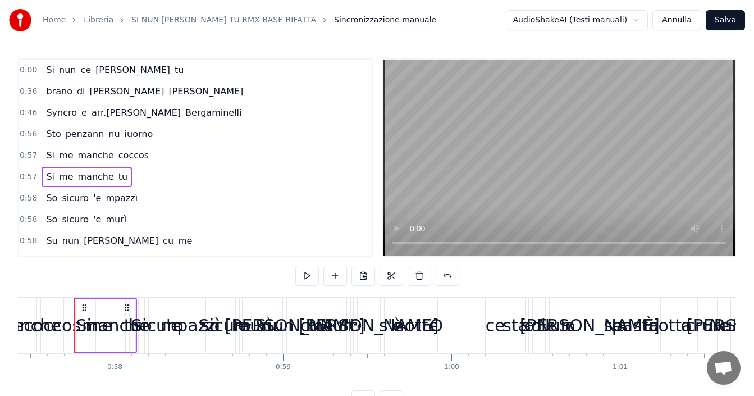
click at [644, 21] on html "Home Libreria SI NUN [PERSON_NAME] TU RMX BASE RIFATTA Sincronizzazione manuale…" at bounding box center [377, 214] width 754 height 428
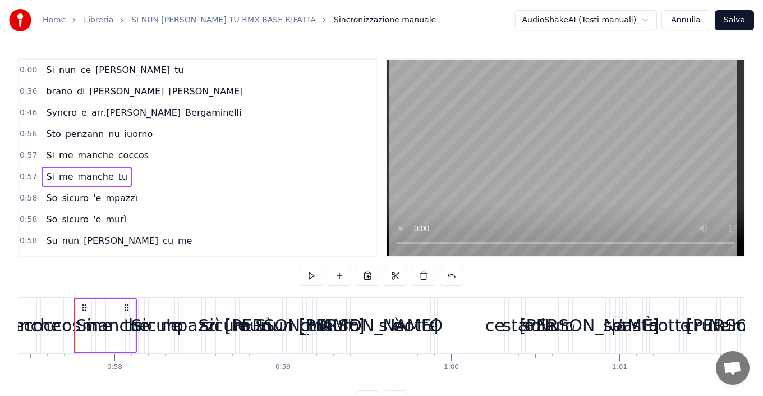
click at [638, 23] on html "Home Libreria SI NUN [PERSON_NAME] TU RMX BASE RIFATTA Sincronizzazione manuale…" at bounding box center [381, 214] width 763 height 428
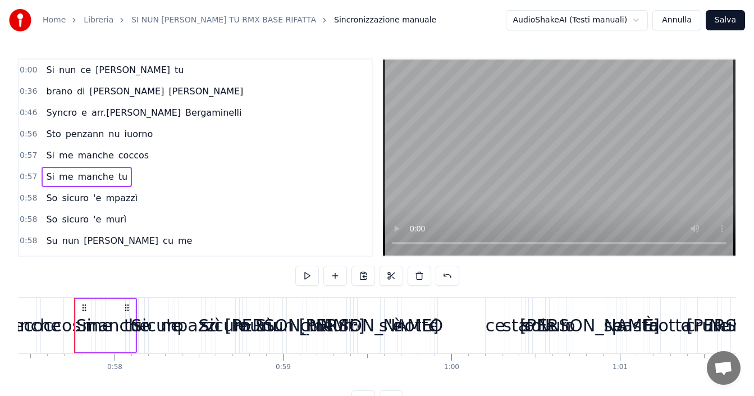
drag, startPoint x: 656, startPoint y: 327, endPoint x: 17, endPoint y: 345, distance: 639.6
click at [0, 360] on div "Home Libreria SI NUN [PERSON_NAME] TU RMX BASE RIFATTA Sincronizzazione manuale…" at bounding box center [377, 205] width 754 height 410
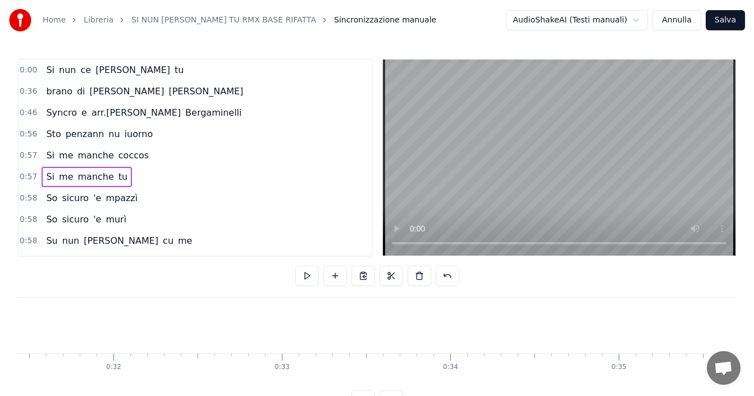
scroll to position [0, 5292]
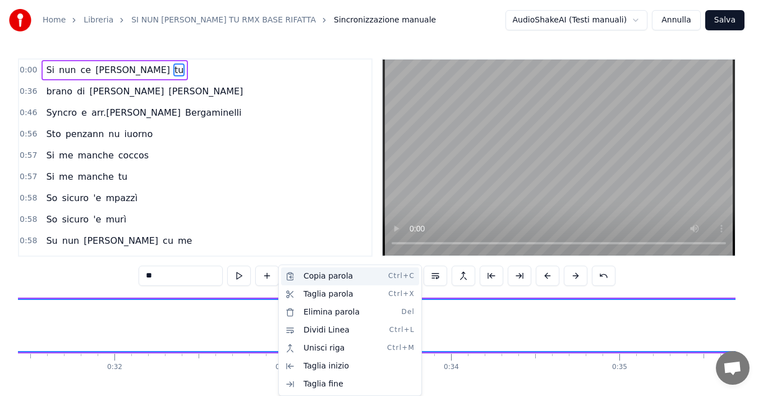
click at [310, 281] on div "Copia parola Ctrl+C" at bounding box center [350, 276] width 138 height 18
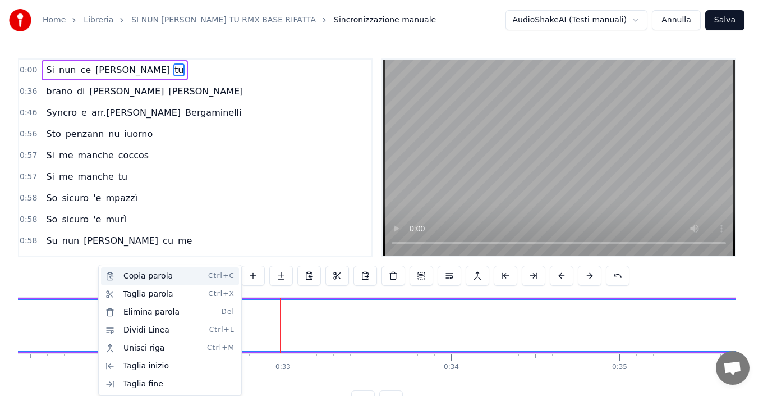
click at [135, 279] on div "Copia parola Ctrl+C" at bounding box center [170, 276] width 138 height 18
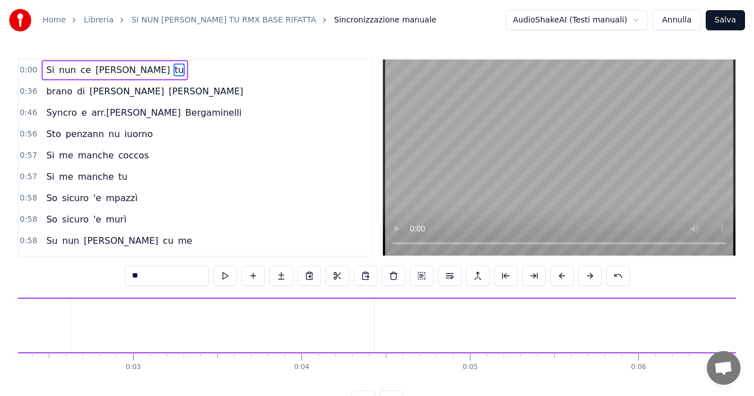
scroll to position [0, 375]
click at [392, 275] on button at bounding box center [394, 275] width 24 height 20
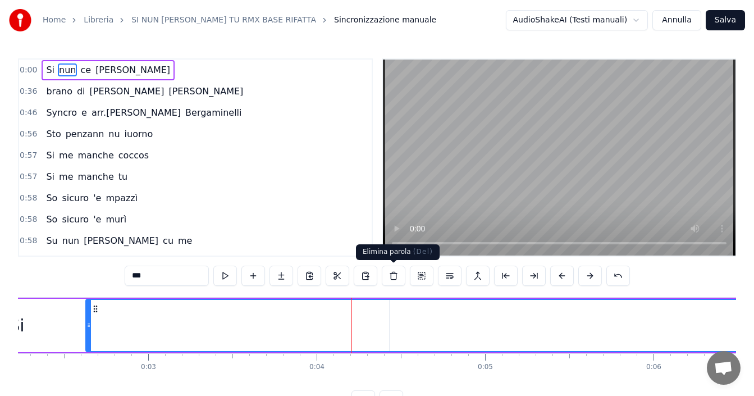
click at [393, 277] on button at bounding box center [394, 275] width 24 height 20
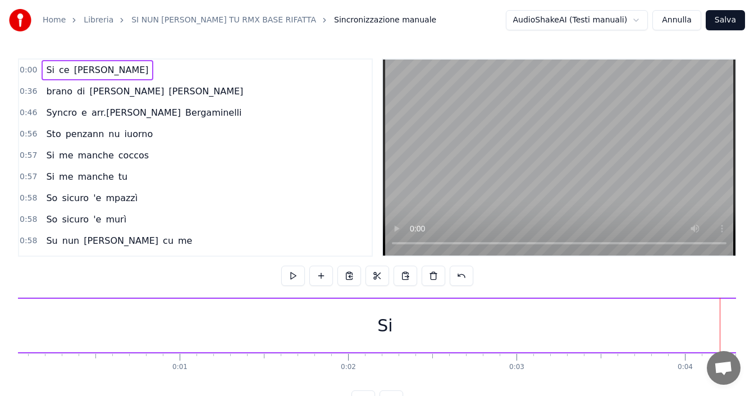
scroll to position [0, 0]
click at [477, 315] on div "Si" at bounding box center [392, 325] width 744 height 53
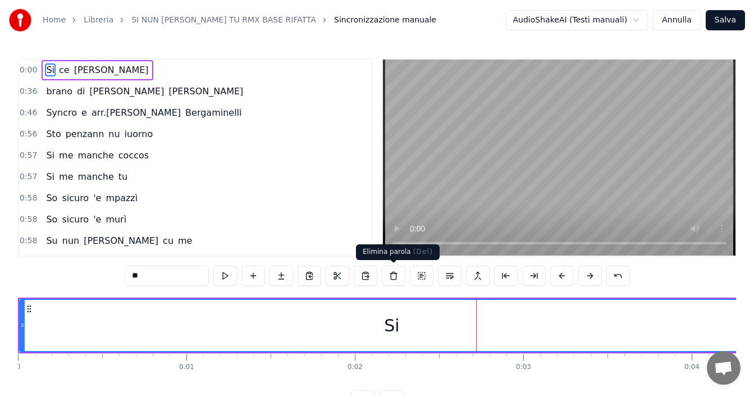
click at [395, 279] on button at bounding box center [394, 275] width 24 height 20
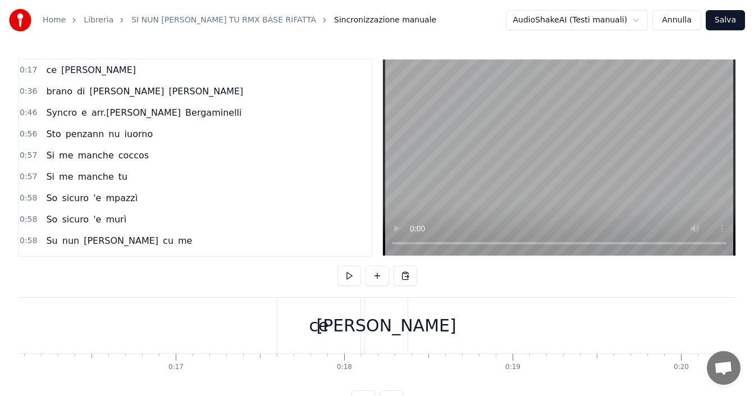
scroll to position [0, 2734]
click at [267, 331] on div "ce" at bounding box center [289, 325] width 83 height 56
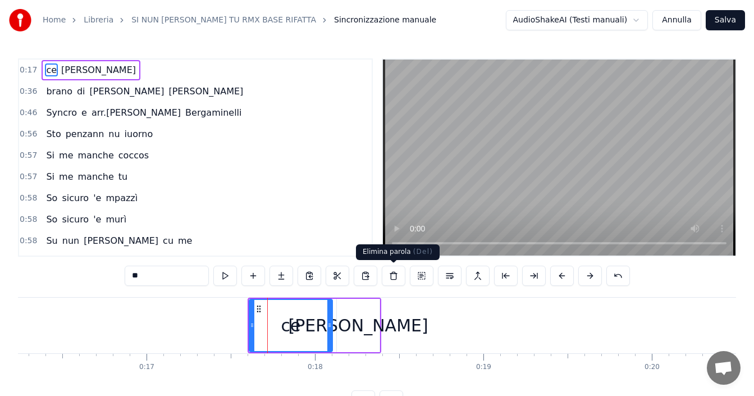
click at [397, 277] on button at bounding box center [394, 275] width 24 height 20
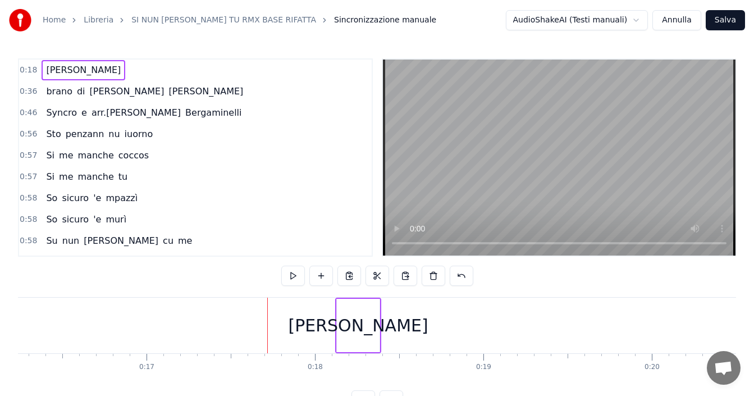
click at [359, 318] on div "[PERSON_NAME]" at bounding box center [358, 325] width 140 height 25
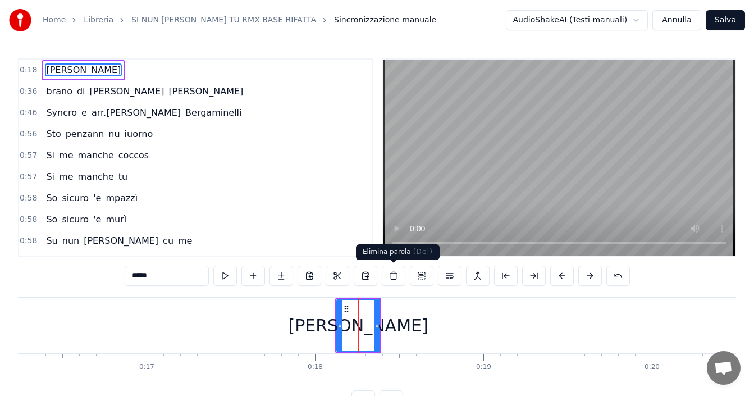
click at [394, 277] on button at bounding box center [394, 275] width 24 height 20
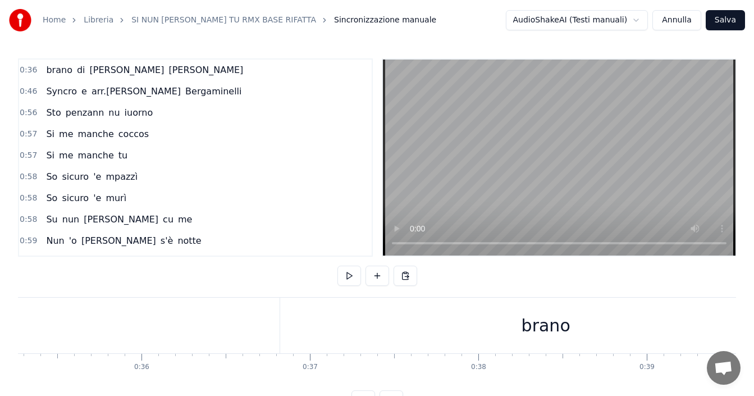
scroll to position [0, 6056]
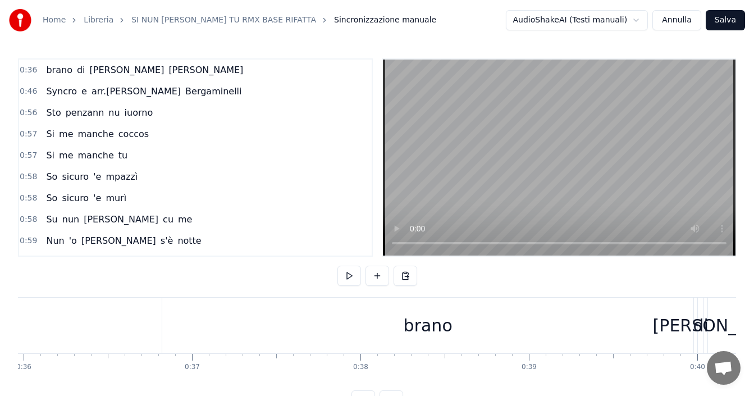
click at [405, 332] on div "brano" at bounding box center [427, 325] width 531 height 56
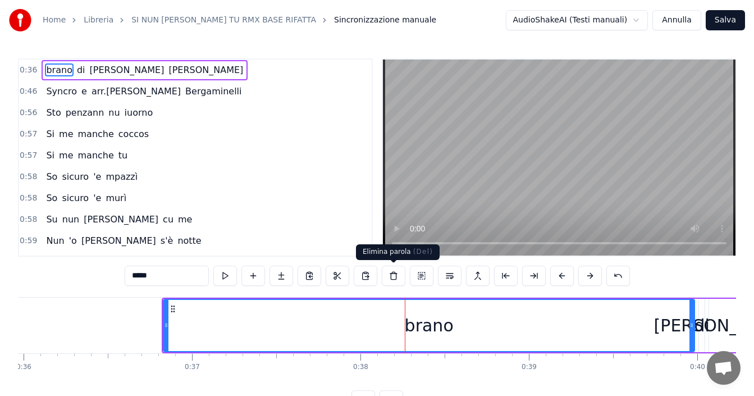
click at [401, 280] on button at bounding box center [394, 275] width 24 height 20
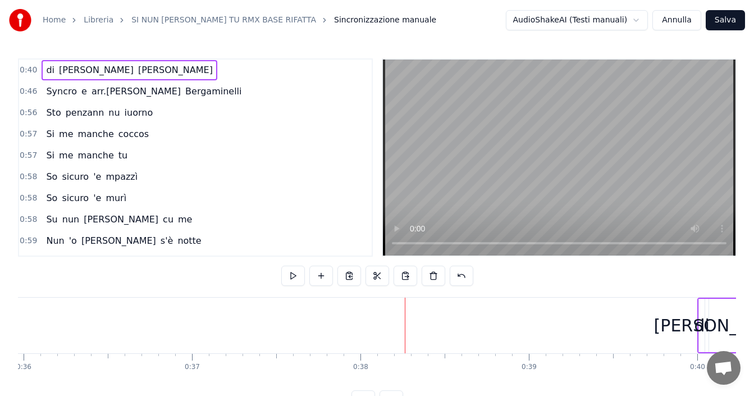
click at [715, 339] on div "[PERSON_NAME]" at bounding box center [723, 325] width 29 height 53
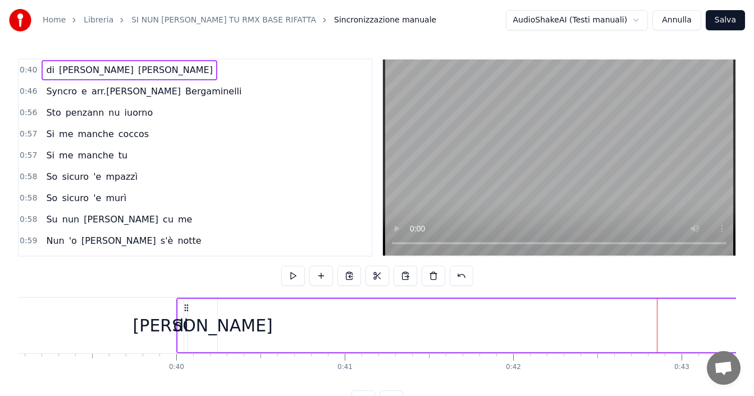
scroll to position [0, 6576]
drag, startPoint x: 433, startPoint y: 274, endPoint x: 423, endPoint y: 280, distance: 12.1
click at [431, 276] on button at bounding box center [434, 275] width 24 height 20
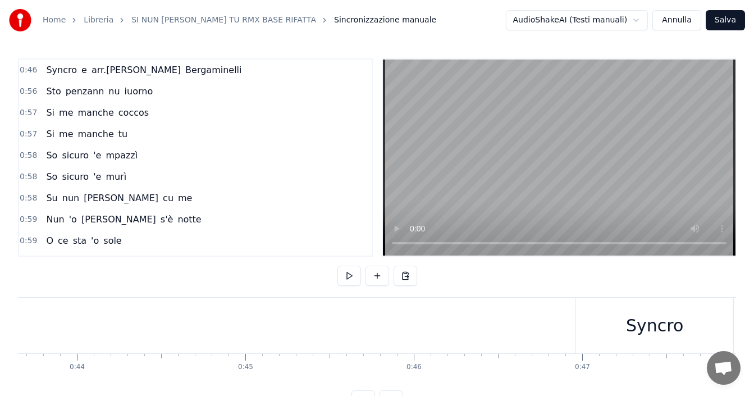
scroll to position [0, 7497]
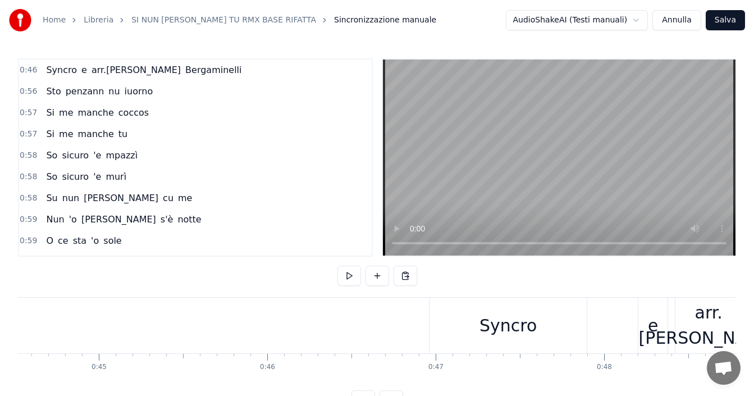
click at [493, 350] on div "Syncro" at bounding box center [507, 325] width 157 height 56
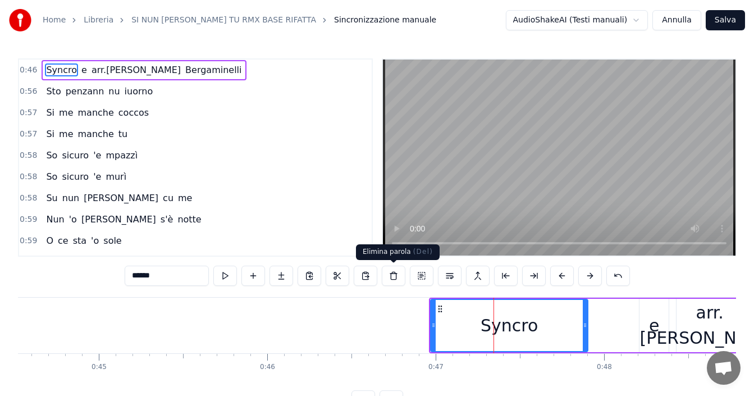
click at [390, 281] on button at bounding box center [394, 275] width 24 height 20
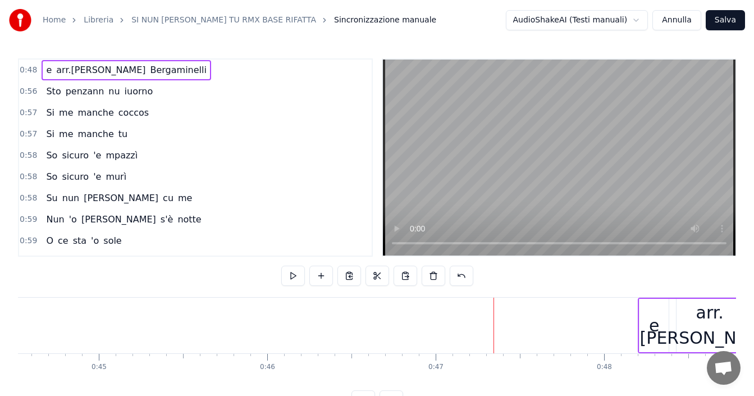
click at [658, 331] on div "e" at bounding box center [654, 325] width 10 height 25
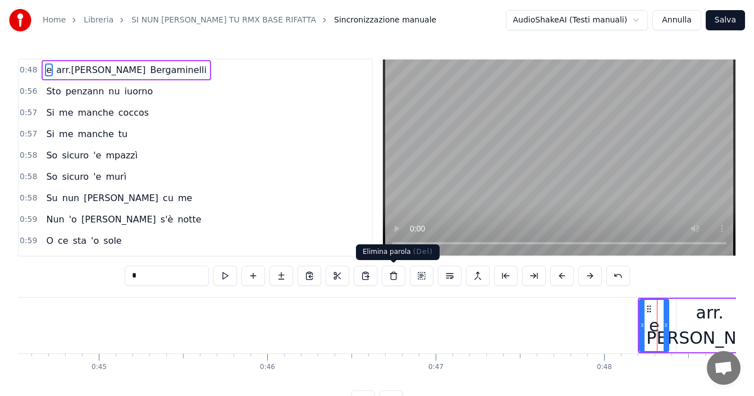
click at [396, 277] on button at bounding box center [394, 275] width 24 height 20
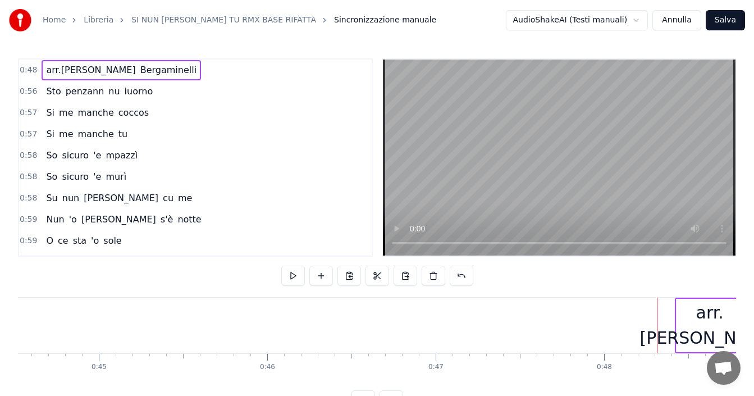
click at [693, 333] on div "arr.[PERSON_NAME]" at bounding box center [710, 325] width 140 height 51
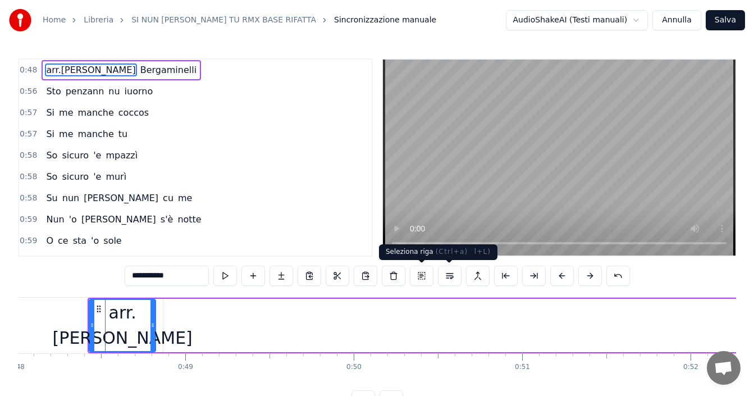
scroll to position [0, 8115]
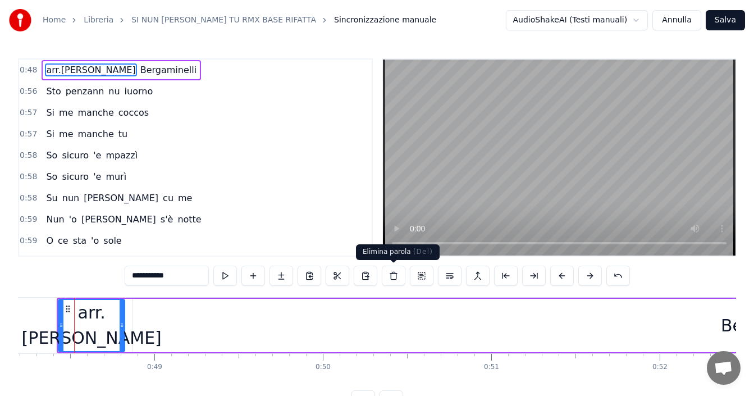
click at [395, 276] on button at bounding box center [394, 275] width 24 height 20
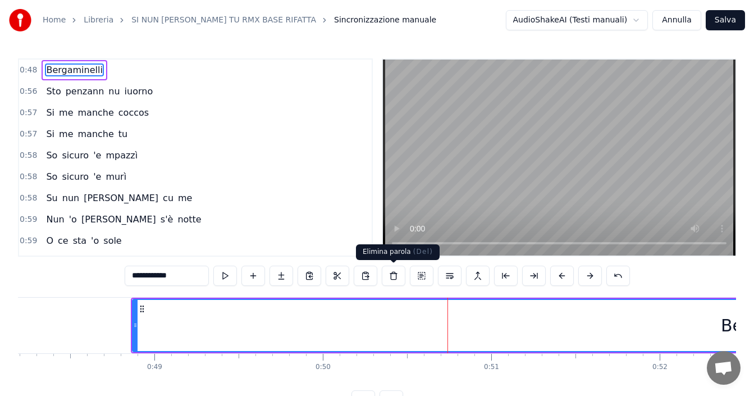
click at [388, 279] on button at bounding box center [394, 275] width 24 height 20
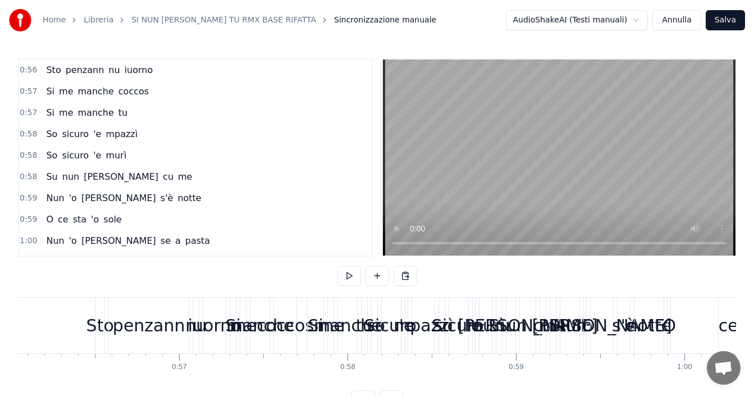
scroll to position [0, 9055]
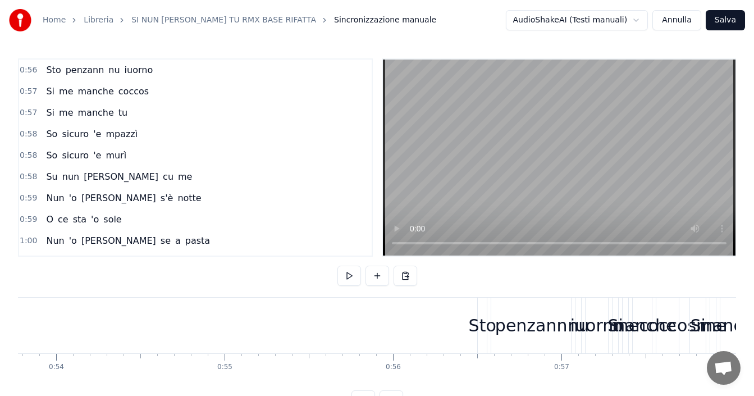
click at [589, 331] on div "iuorno" at bounding box center [596, 325] width 53 height 25
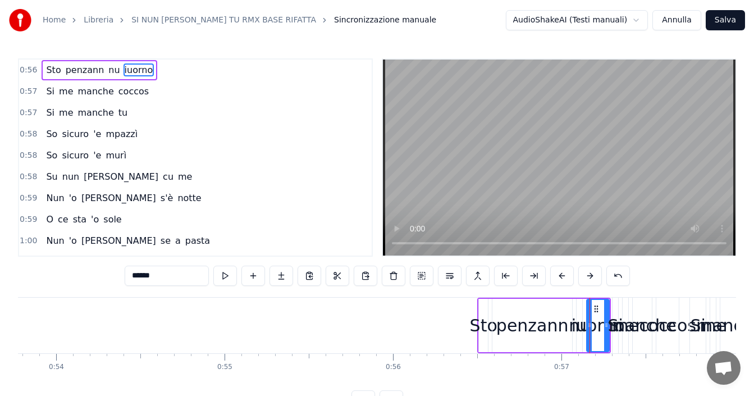
click at [526, 340] on div "penzann" at bounding box center [532, 325] width 80 height 53
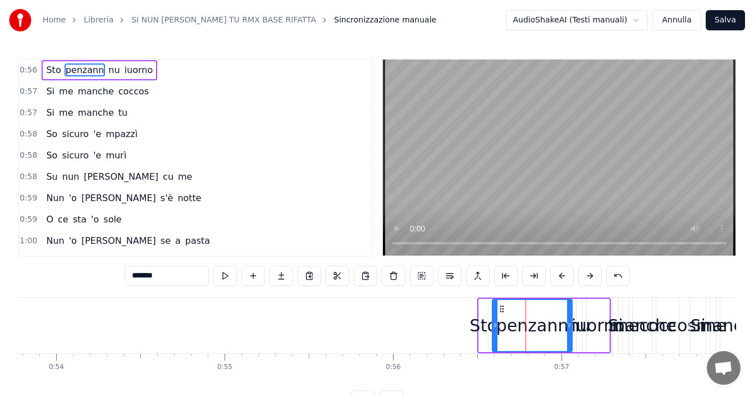
click at [484, 340] on div "Sto" at bounding box center [483, 325] width 9 height 53
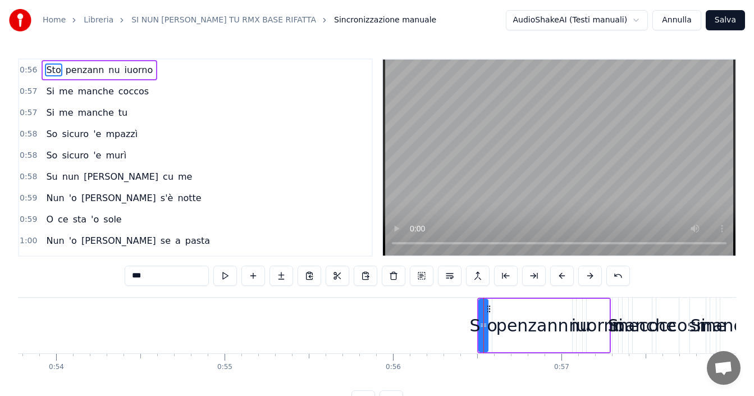
drag, startPoint x: 588, startPoint y: 341, endPoint x: 532, endPoint y: 344, distance: 56.2
click at [586, 341] on div "iuorno" at bounding box center [598, 325] width 24 height 53
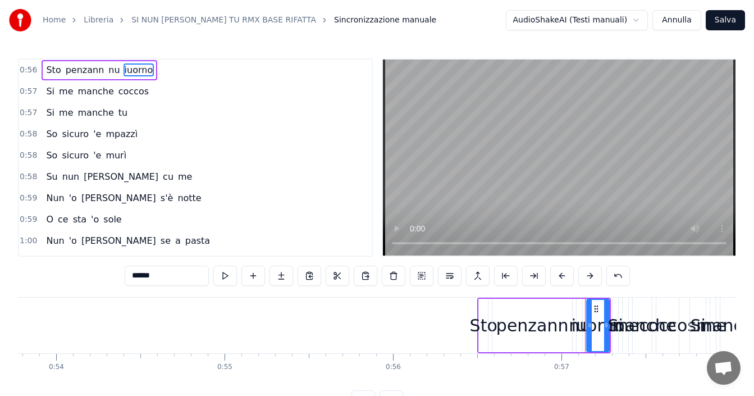
drag, startPoint x: 520, startPoint y: 341, endPoint x: 491, endPoint y: 344, distance: 29.9
click at [519, 341] on div "penzann" at bounding box center [532, 325] width 80 height 53
type input "*******"
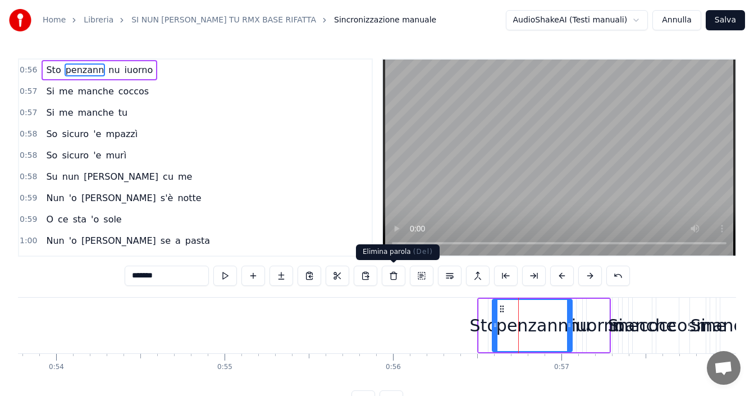
click at [392, 279] on button at bounding box center [394, 275] width 24 height 20
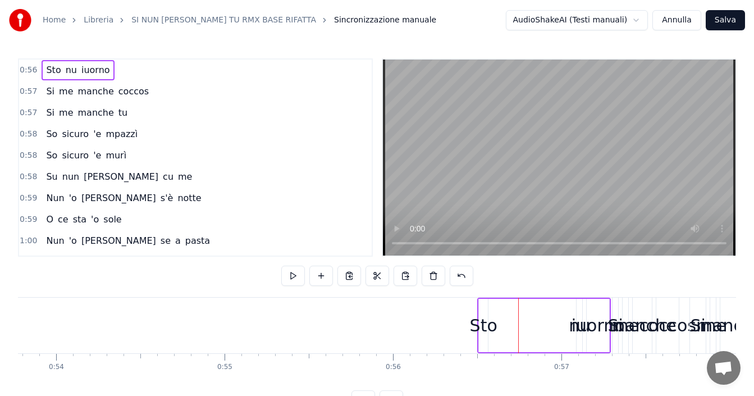
click at [392, 279] on div at bounding box center [377, 275] width 192 height 20
click at [480, 334] on div "Sto" at bounding box center [484, 325] width 28 height 25
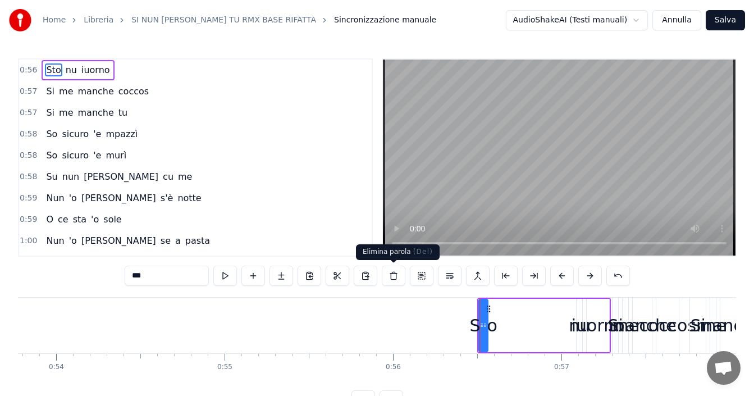
click at [392, 278] on button at bounding box center [394, 275] width 24 height 20
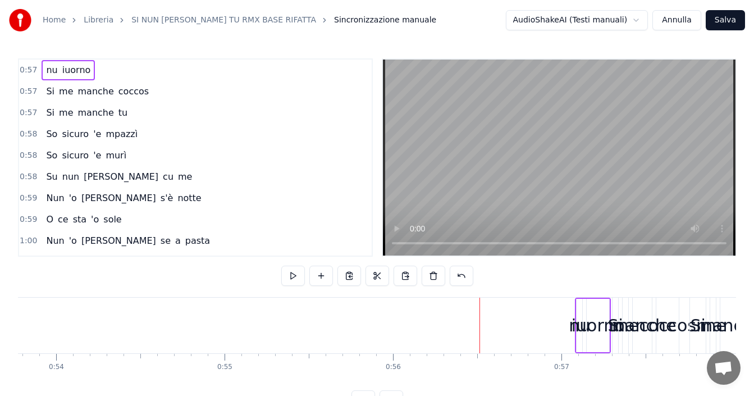
click at [587, 343] on div "iuorno" at bounding box center [598, 325] width 22 height 53
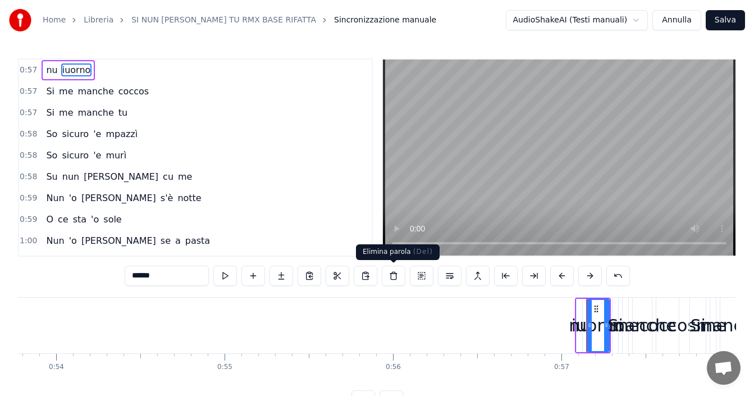
click at [390, 282] on button at bounding box center [394, 275] width 24 height 20
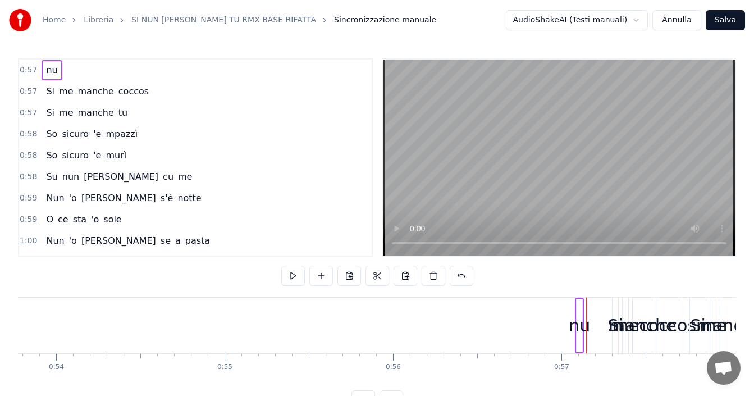
click at [579, 329] on div "nu" at bounding box center [579, 325] width 21 height 25
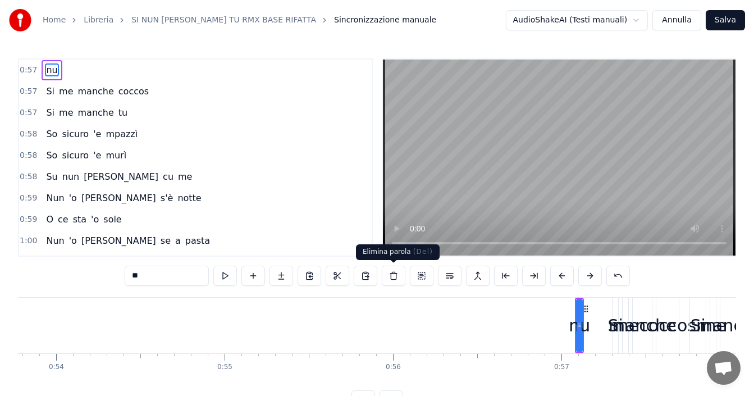
click at [391, 283] on button at bounding box center [394, 275] width 24 height 20
